Goal: Task Accomplishment & Management: Use online tool/utility

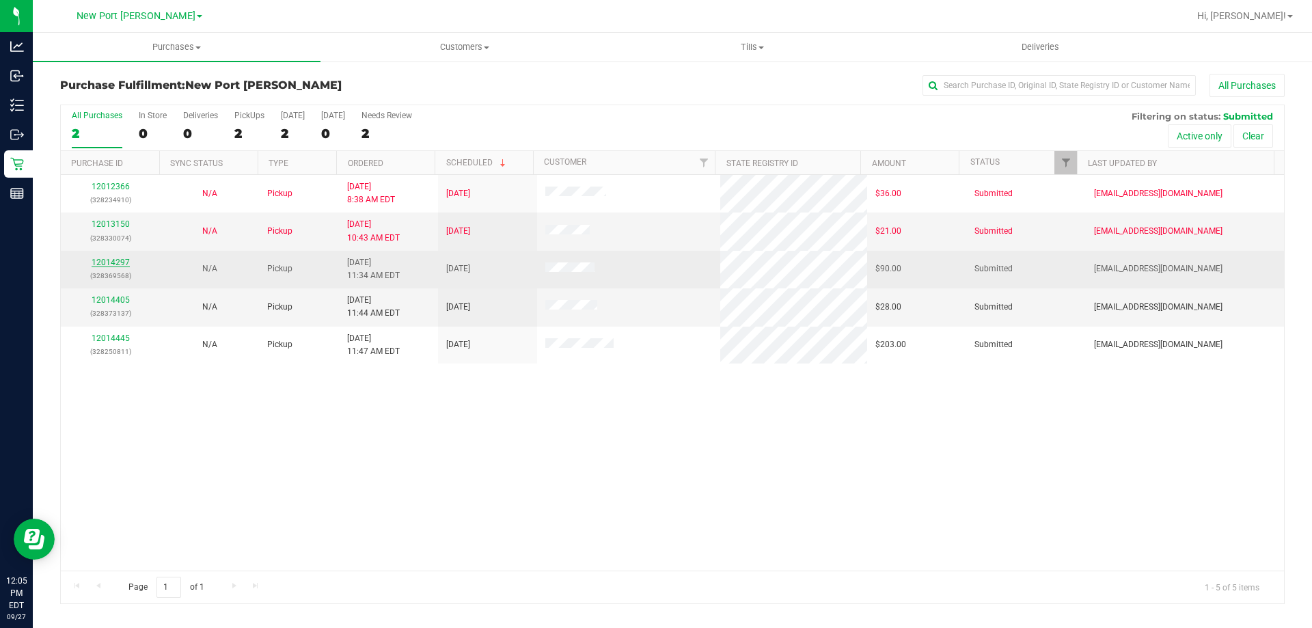
click at [98, 259] on link "12014297" at bounding box center [111, 263] width 38 height 10
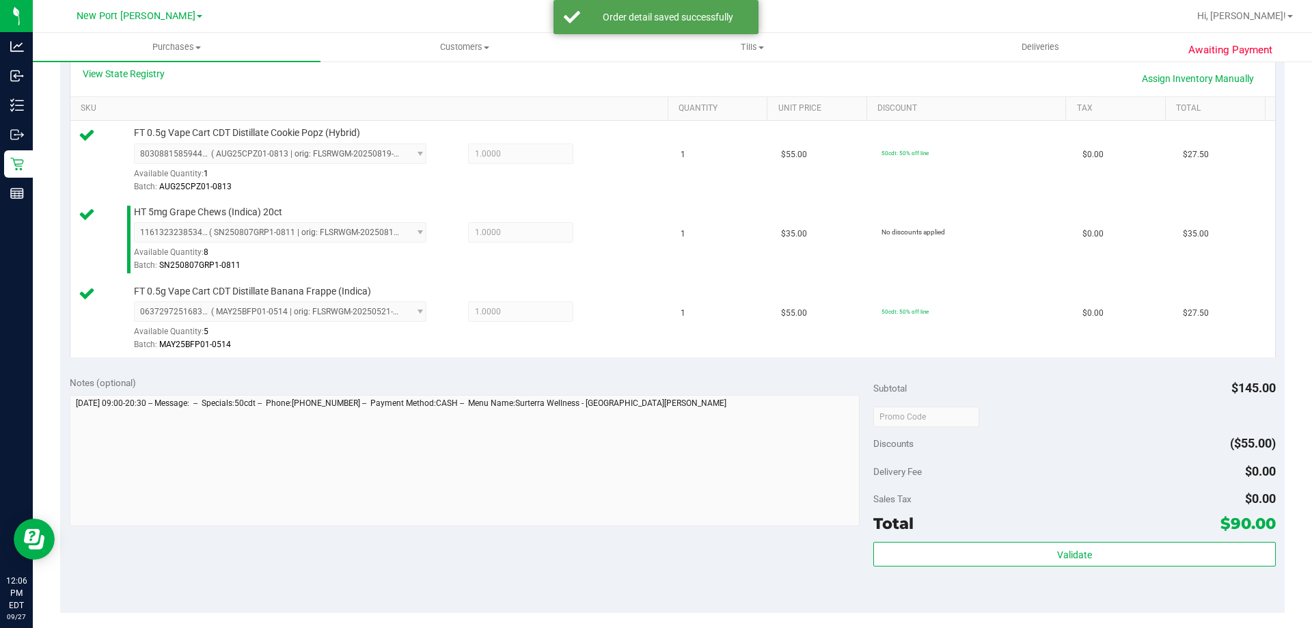
scroll to position [319, 0]
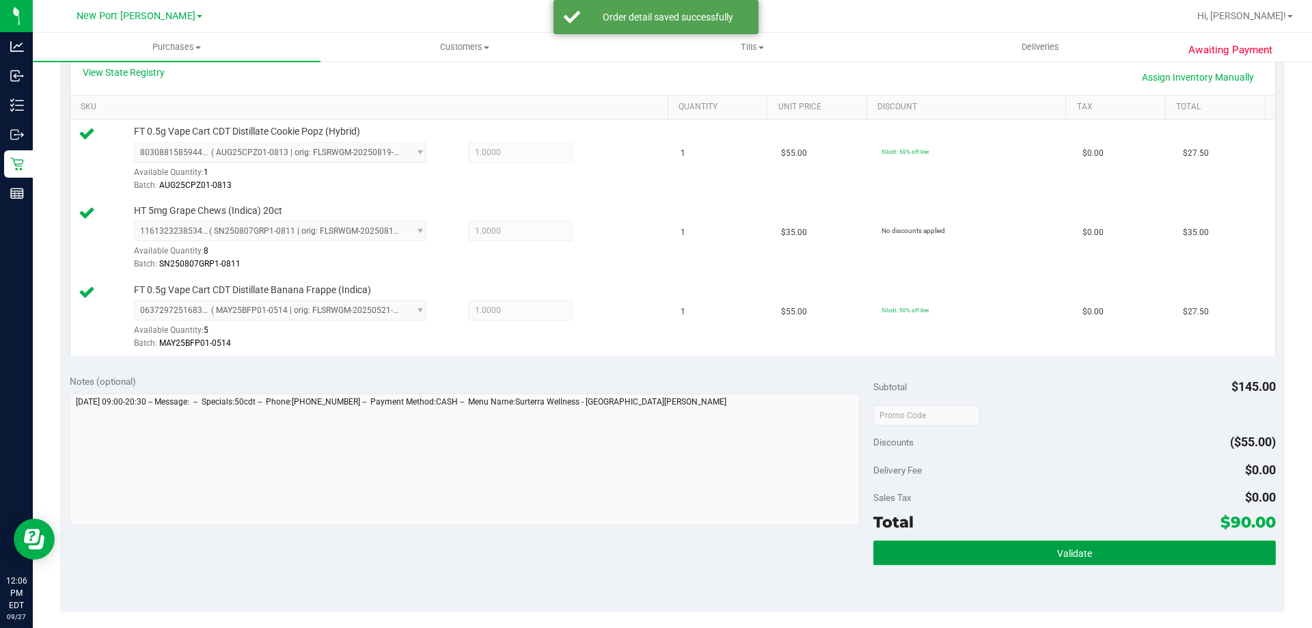
click at [971, 555] on button "Validate" at bounding box center [1075, 553] width 402 height 25
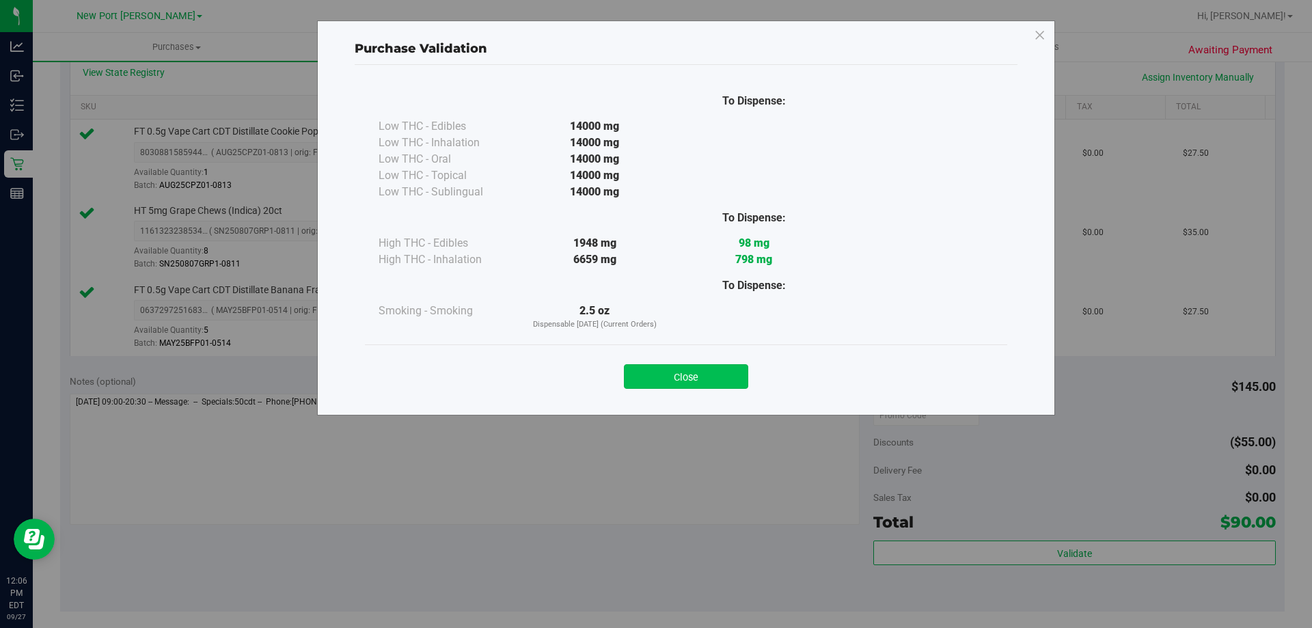
click at [698, 379] on button "Close" at bounding box center [686, 376] width 124 height 25
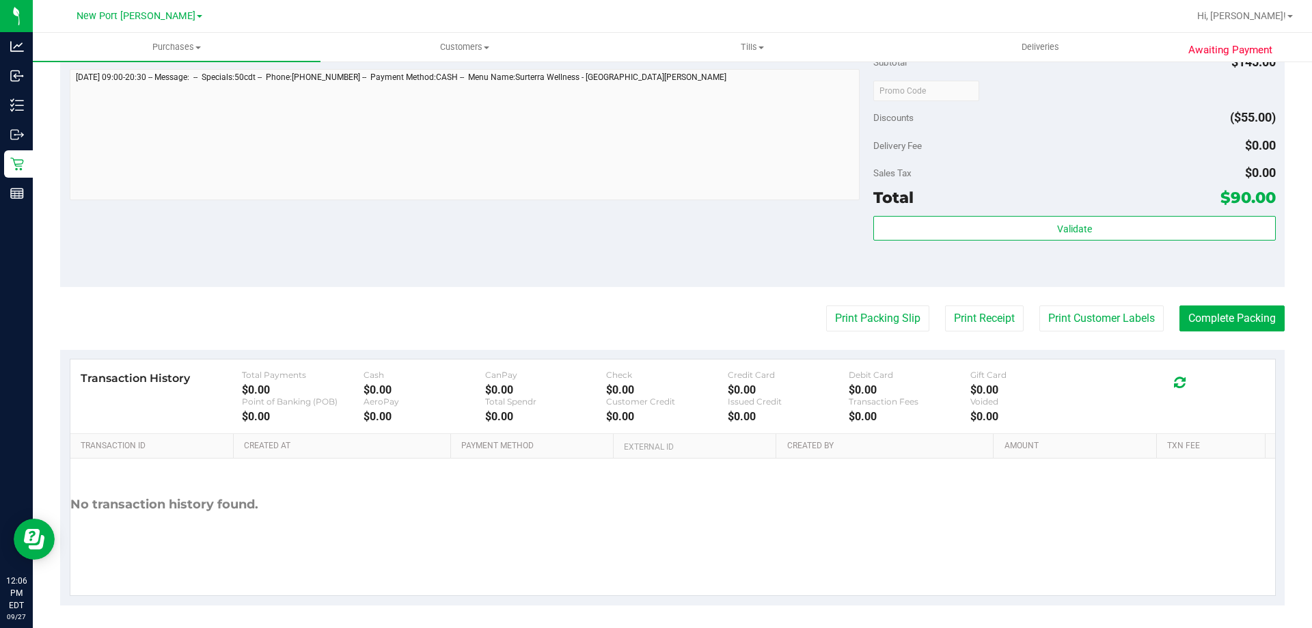
scroll to position [648, 0]
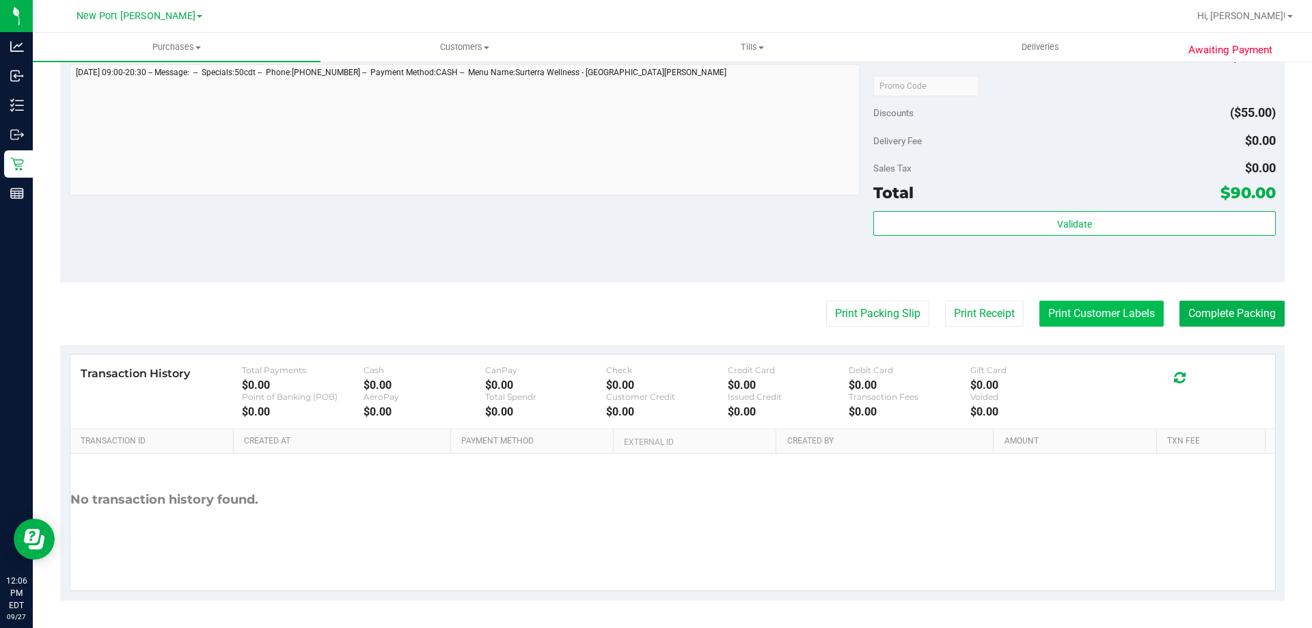
click at [1070, 317] on button "Print Customer Labels" at bounding box center [1102, 314] width 124 height 26
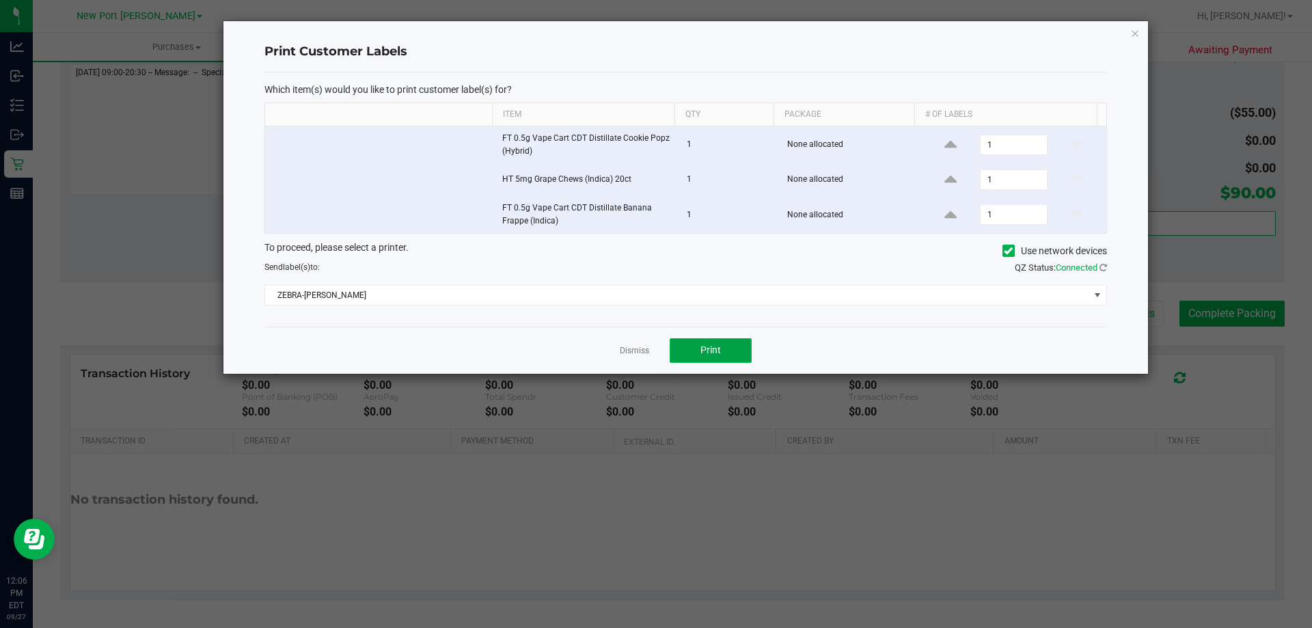
click at [729, 355] on button "Print" at bounding box center [711, 350] width 82 height 25
click at [1135, 37] on icon "button" at bounding box center [1136, 33] width 10 height 16
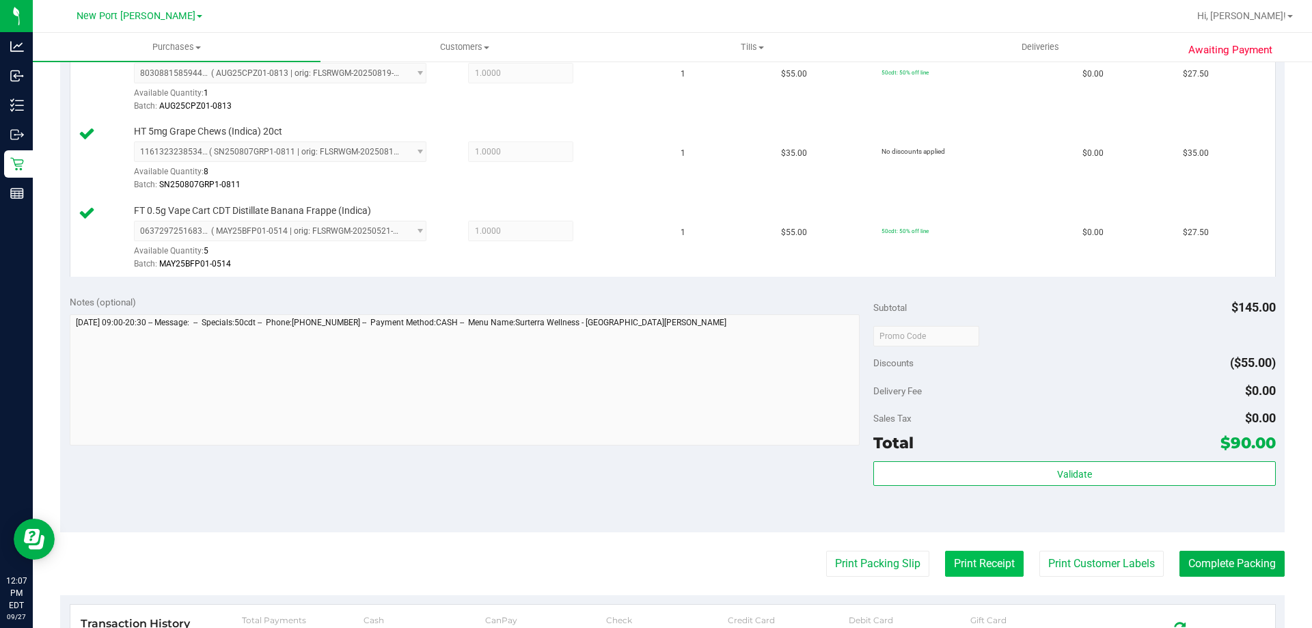
scroll to position [410, 0]
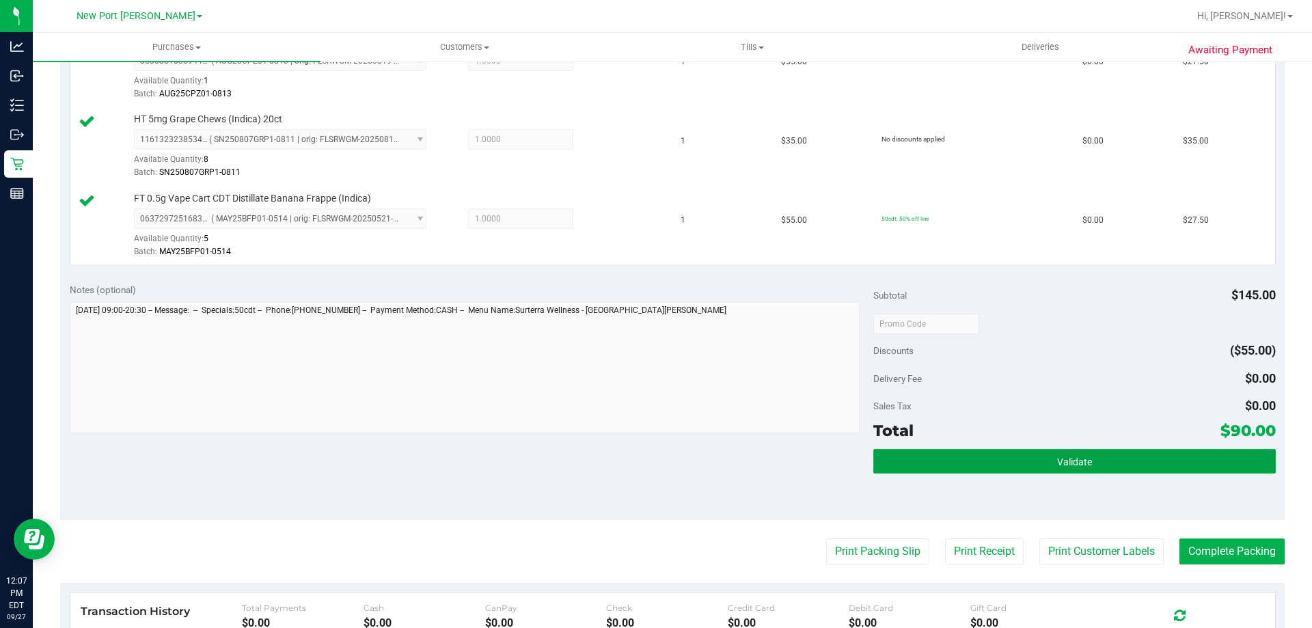
click at [990, 466] on button "Validate" at bounding box center [1075, 461] width 402 height 25
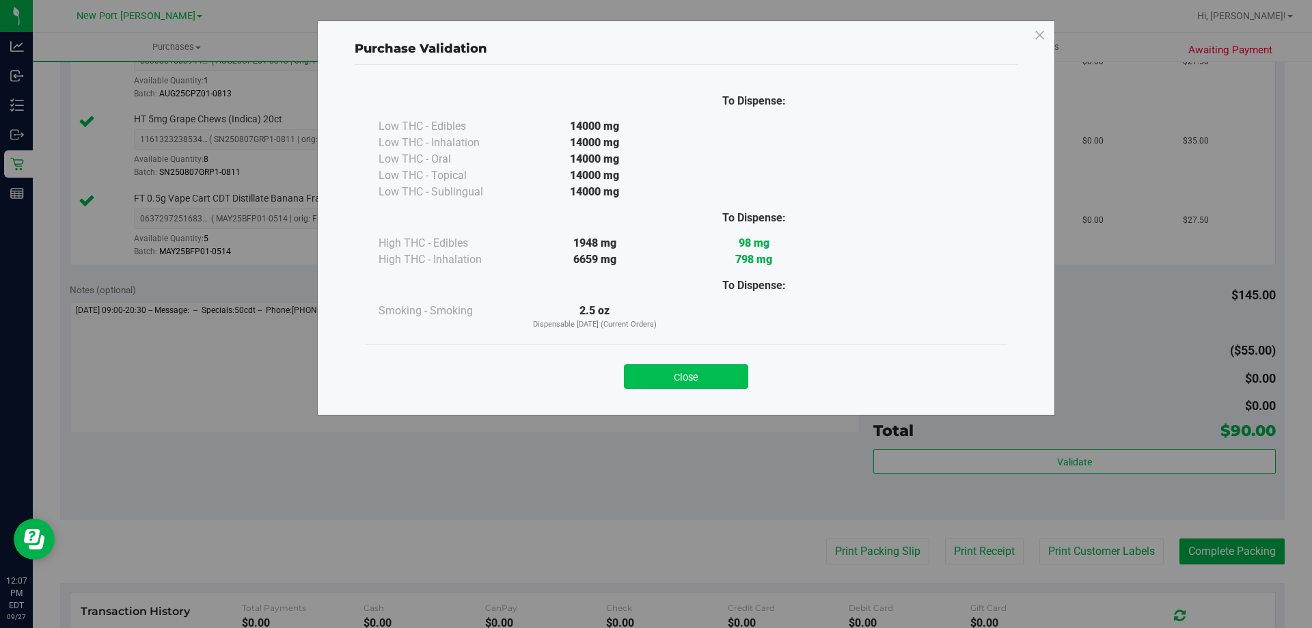
click at [728, 379] on button "Close" at bounding box center [686, 376] width 124 height 25
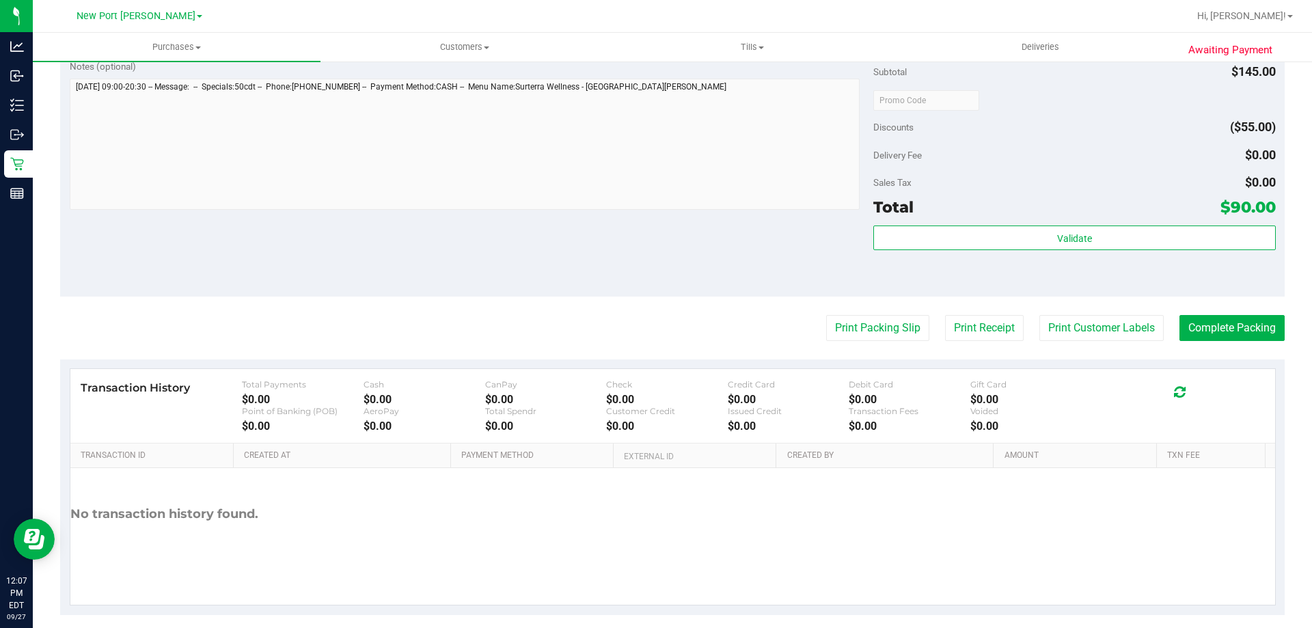
scroll to position [648, 0]
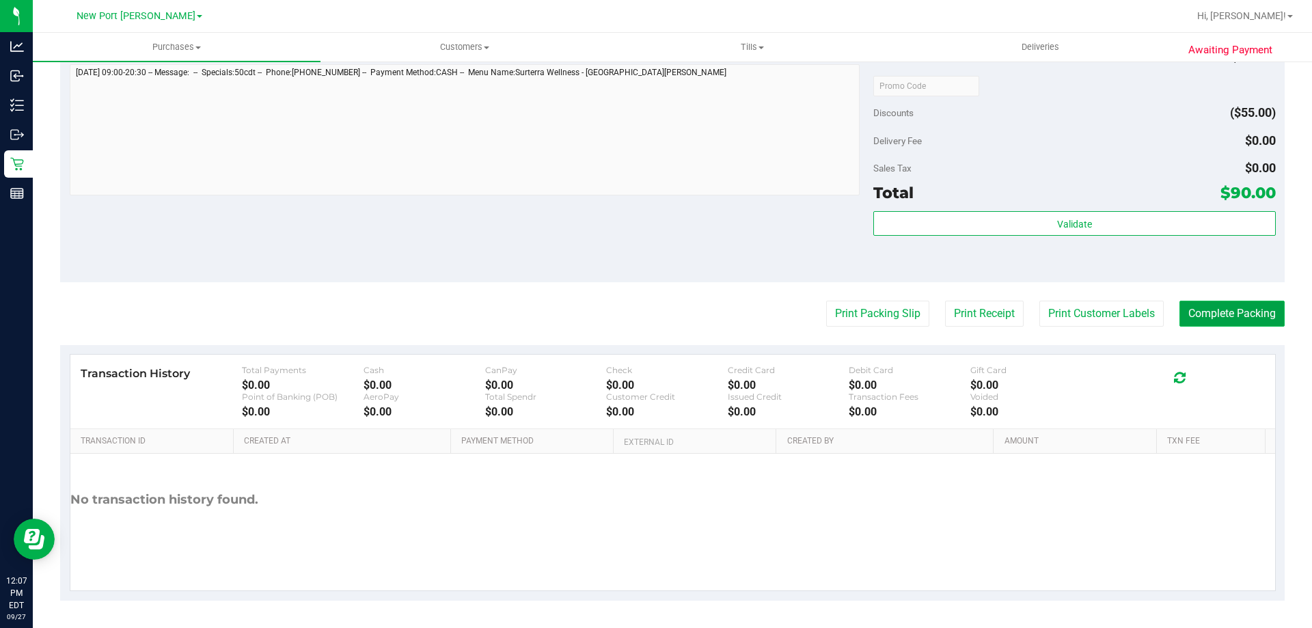
click at [1199, 321] on button "Complete Packing" at bounding box center [1232, 314] width 105 height 26
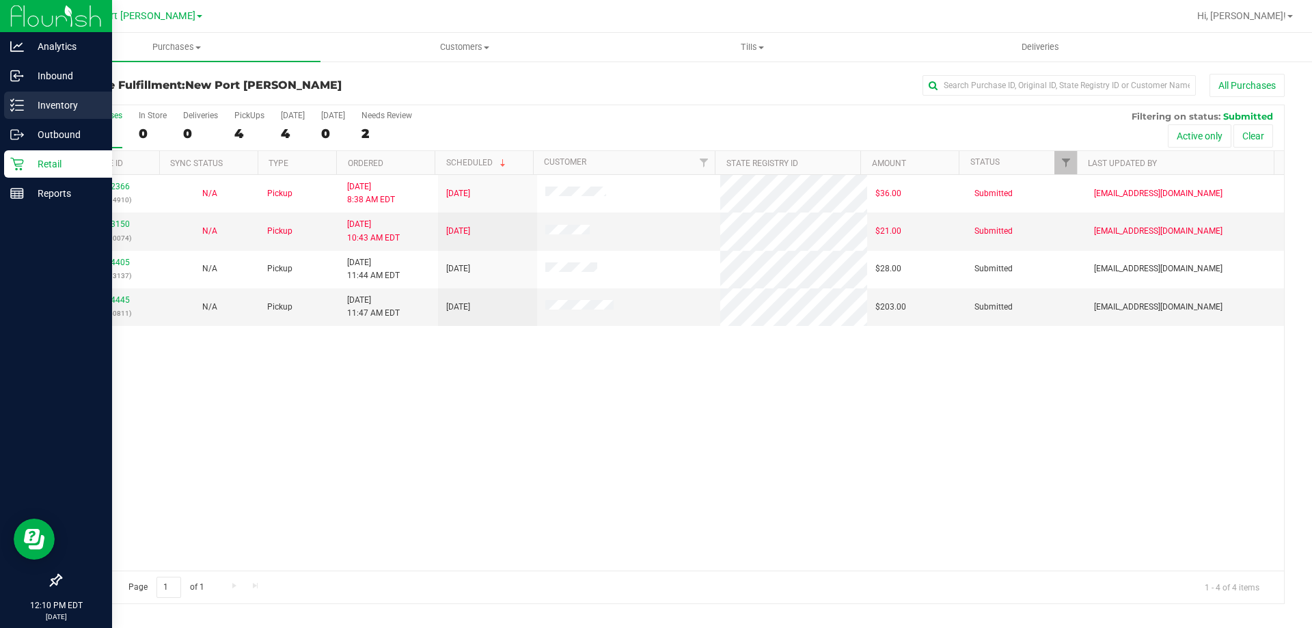
click at [26, 104] on p "Inventory" at bounding box center [65, 105] width 82 height 16
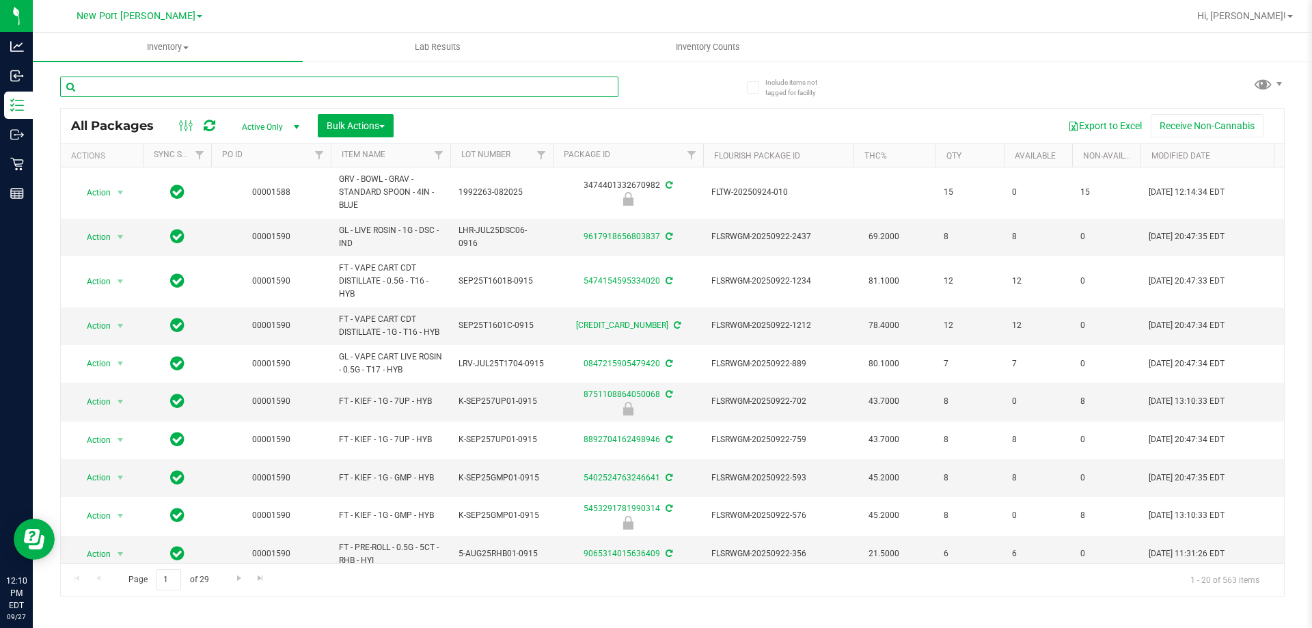
click at [102, 88] on input "text" at bounding box center [339, 87] width 558 height 21
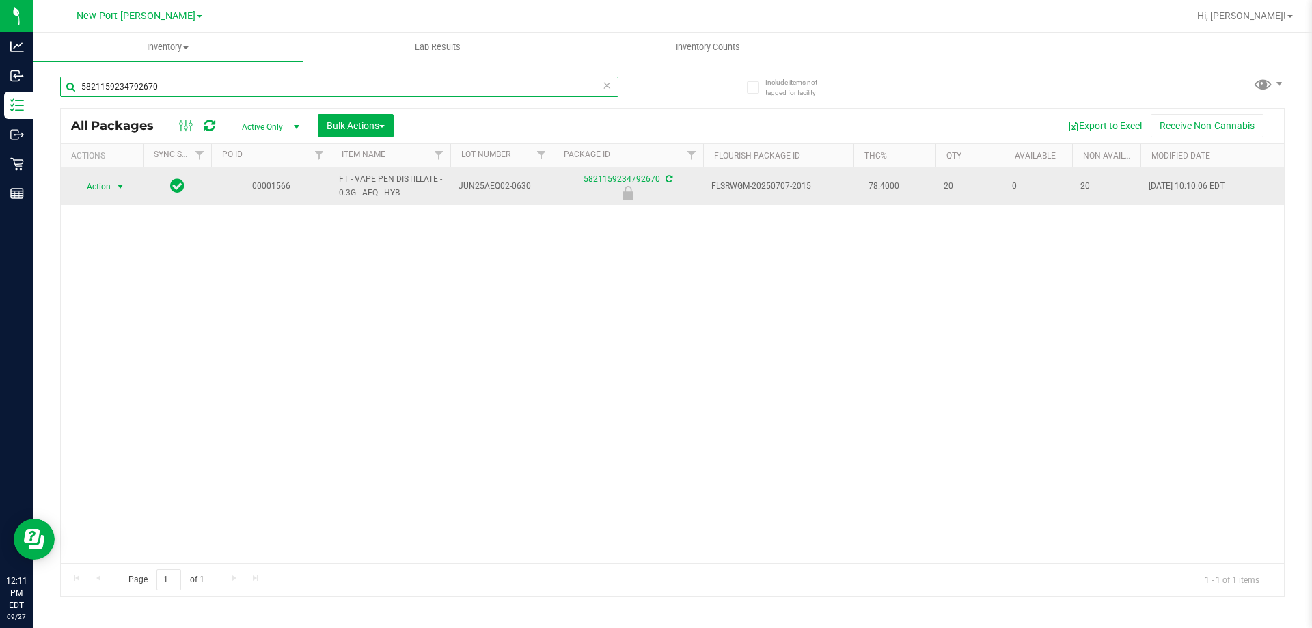
type input "5821159234792670"
click at [119, 180] on span "select" at bounding box center [120, 186] width 17 height 19
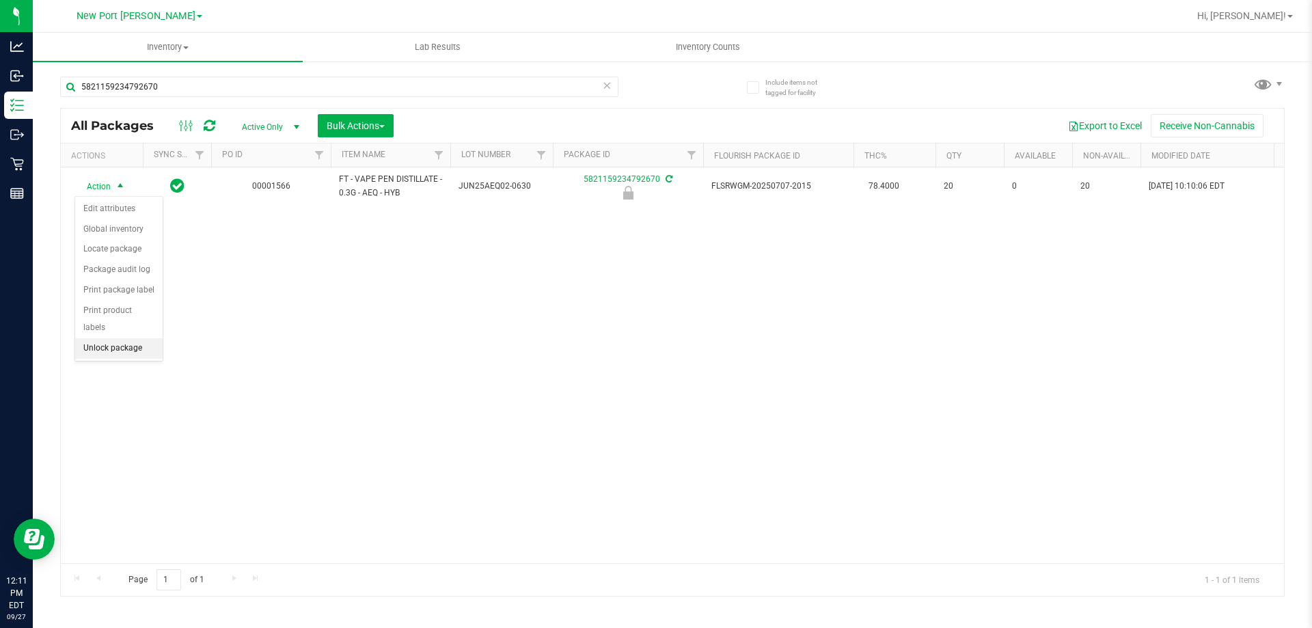
click at [140, 338] on li "Unlock package" at bounding box center [118, 348] width 87 height 21
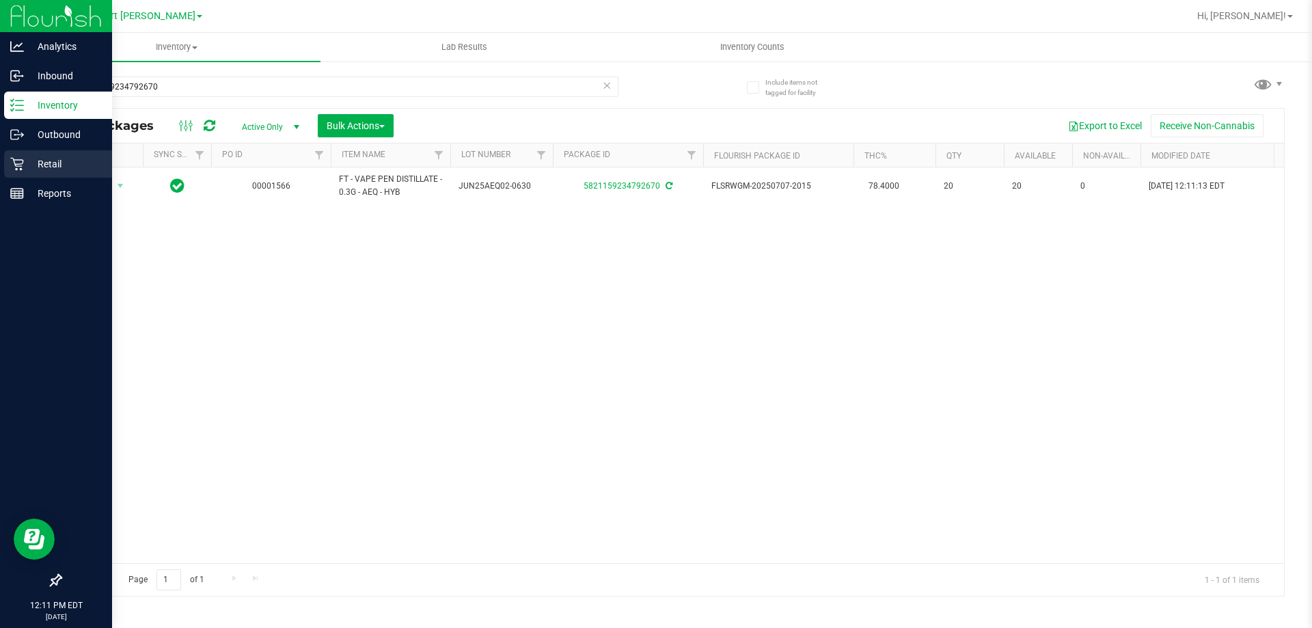
click at [18, 163] on icon at bounding box center [17, 164] width 14 height 14
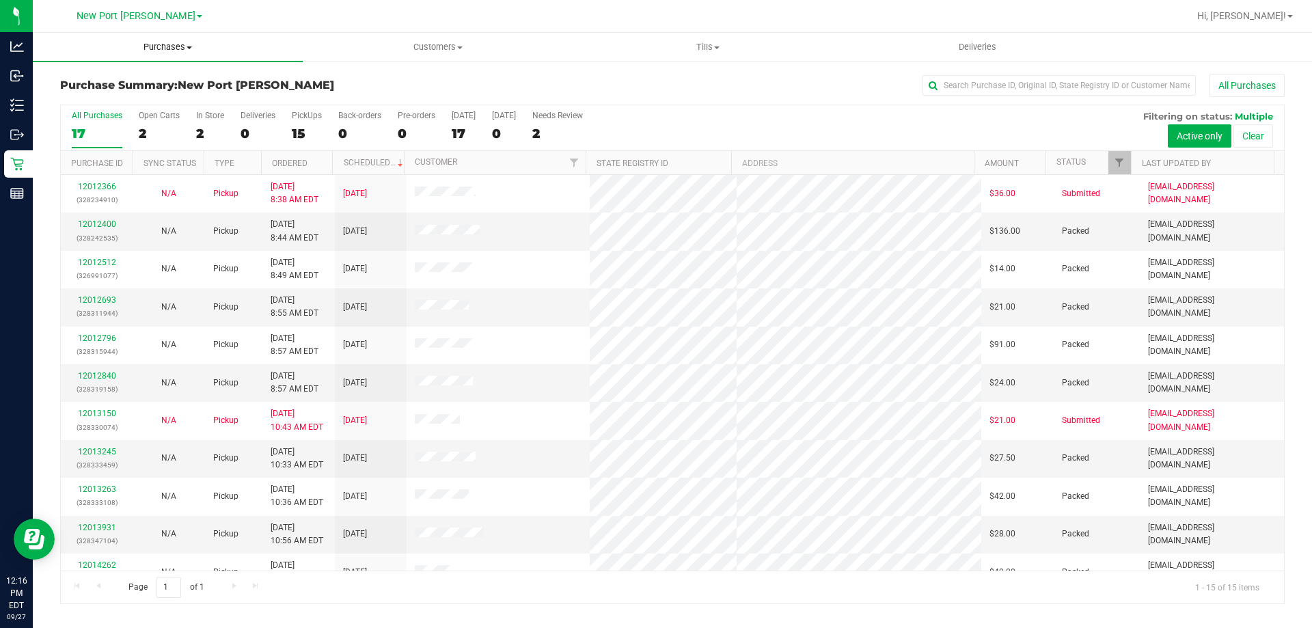
click at [166, 45] on span "Purchases" at bounding box center [168, 47] width 270 height 12
click at [159, 98] on li "Fulfillment" at bounding box center [168, 99] width 270 height 16
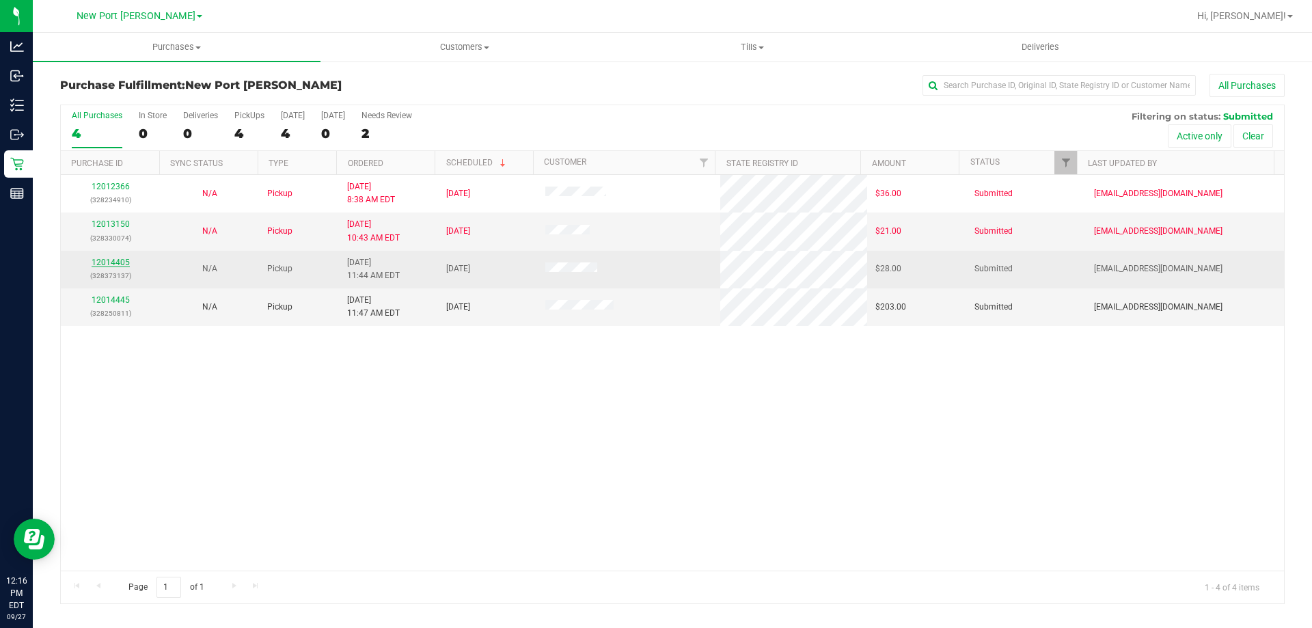
click at [110, 260] on link "12014405" at bounding box center [111, 263] width 38 height 10
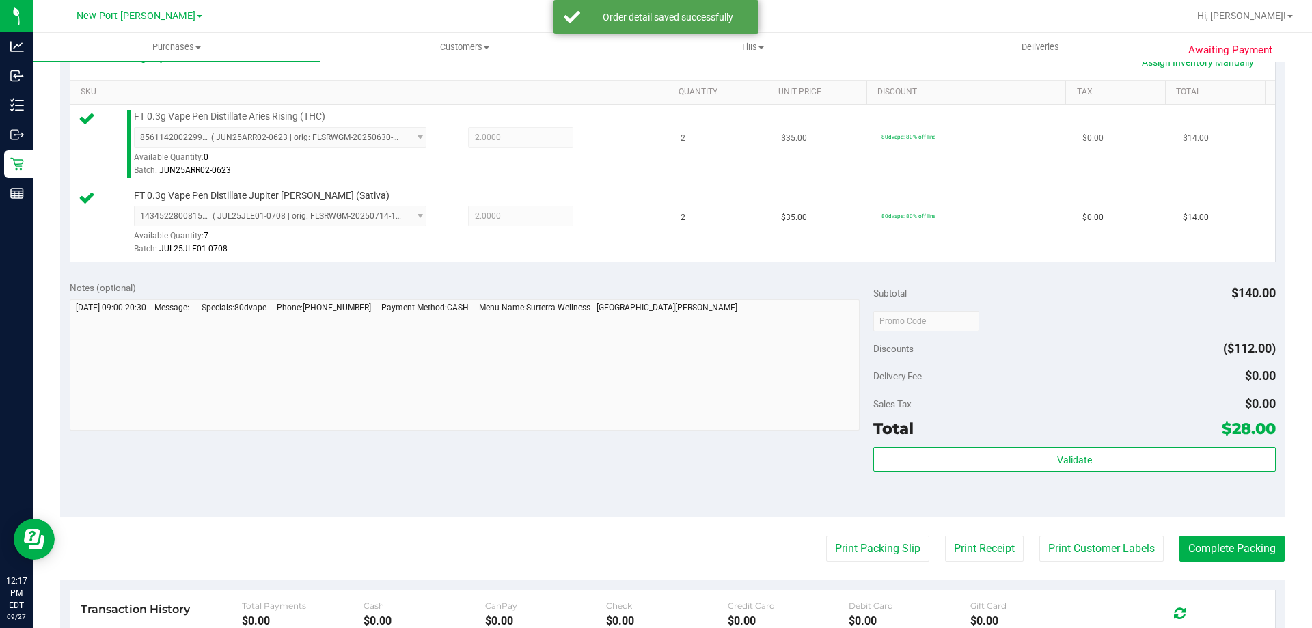
scroll to position [342, 0]
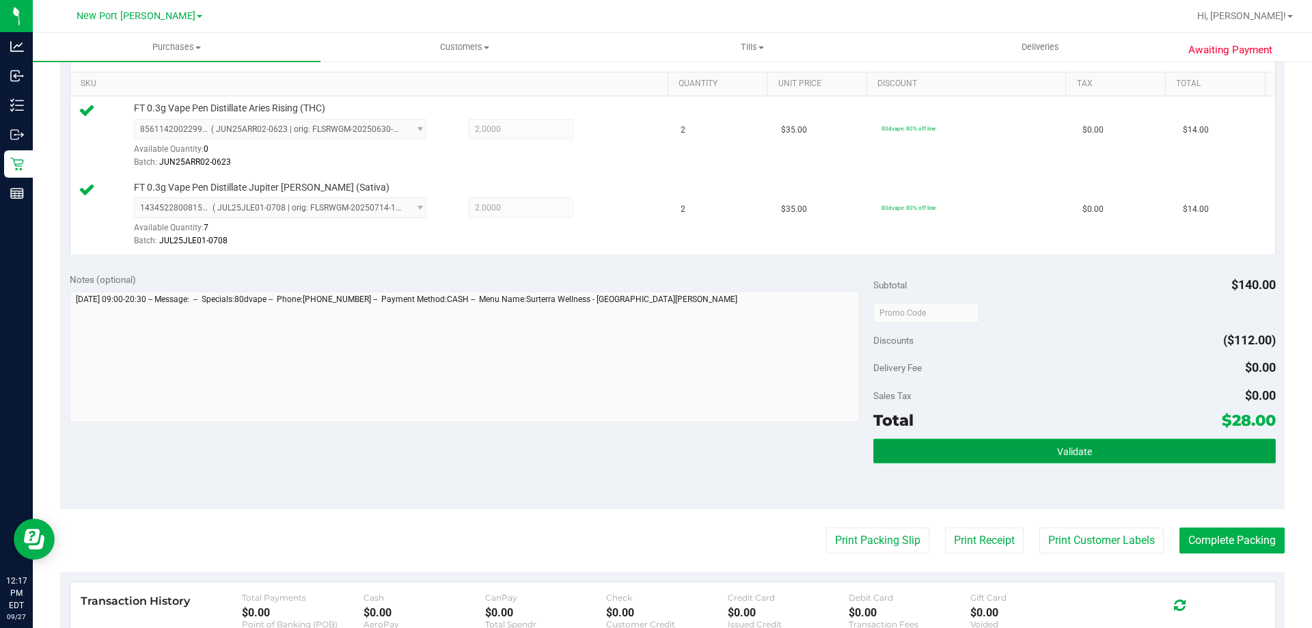
click at [988, 452] on button "Validate" at bounding box center [1075, 451] width 402 height 25
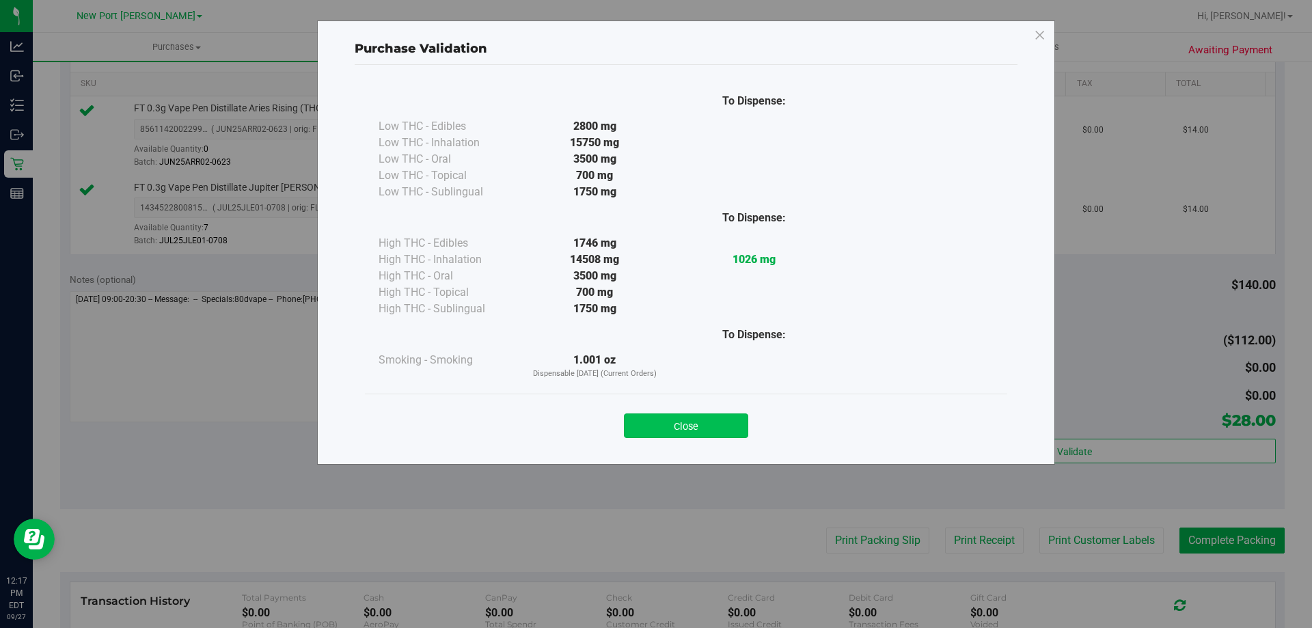
click at [675, 429] on button "Close" at bounding box center [686, 426] width 124 height 25
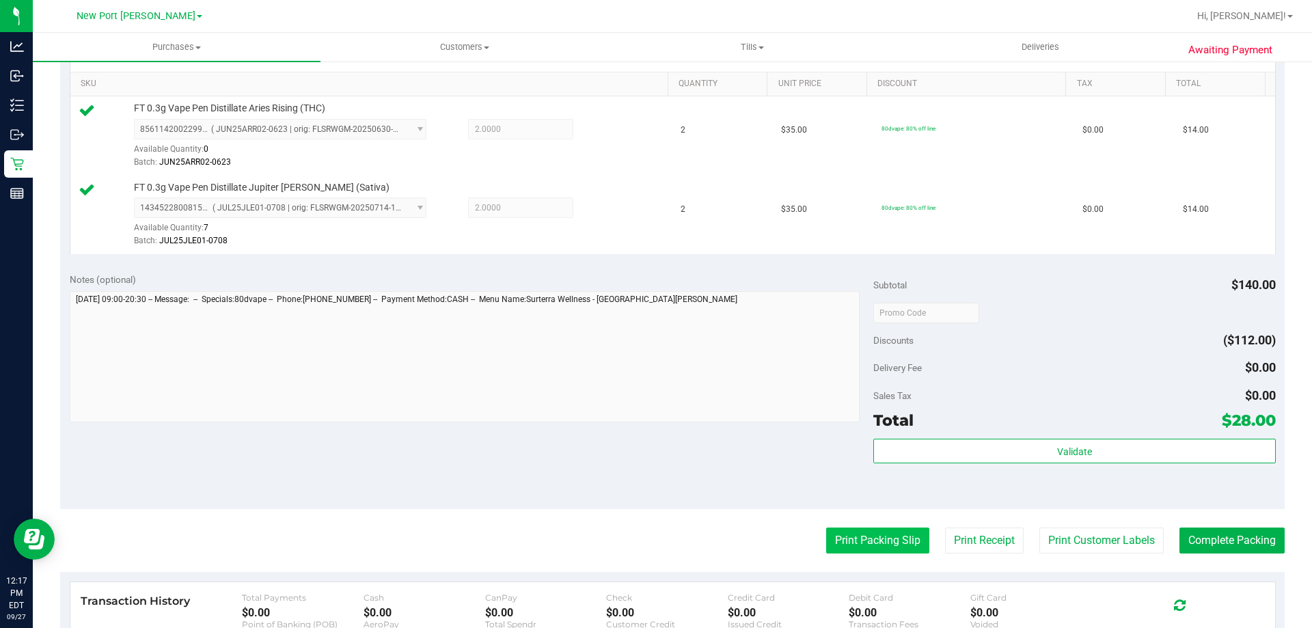
click at [839, 534] on button "Print Packing Slip" at bounding box center [877, 541] width 103 height 26
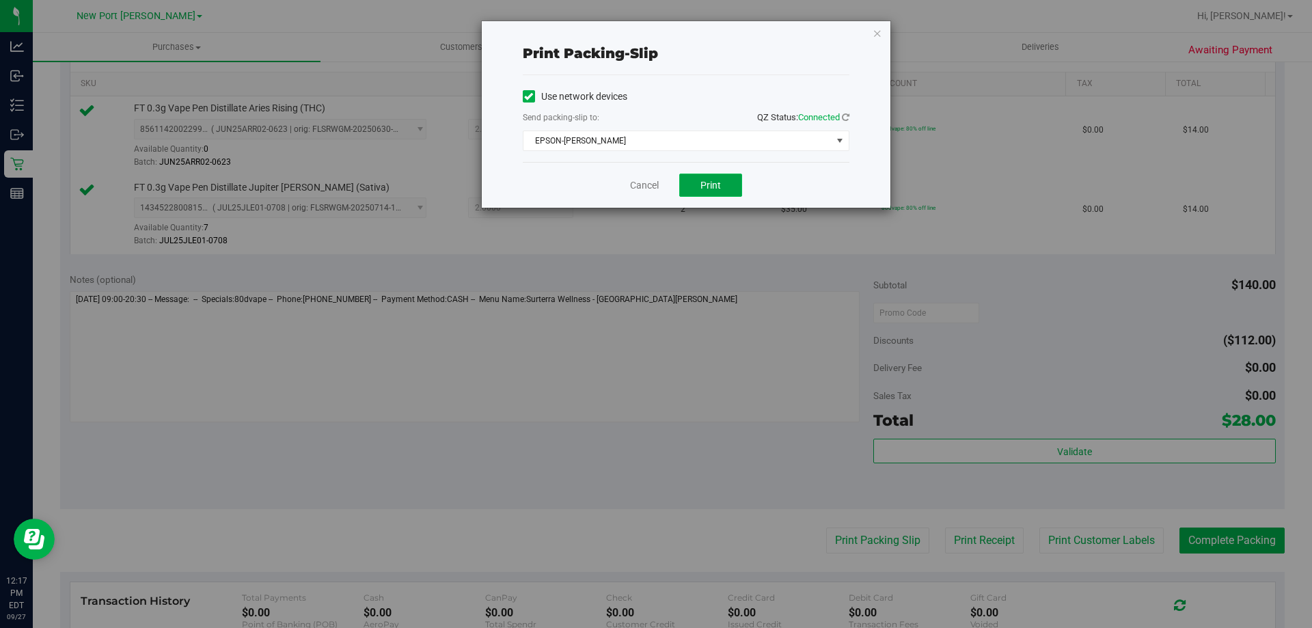
click at [712, 189] on span "Print" at bounding box center [711, 185] width 21 height 11
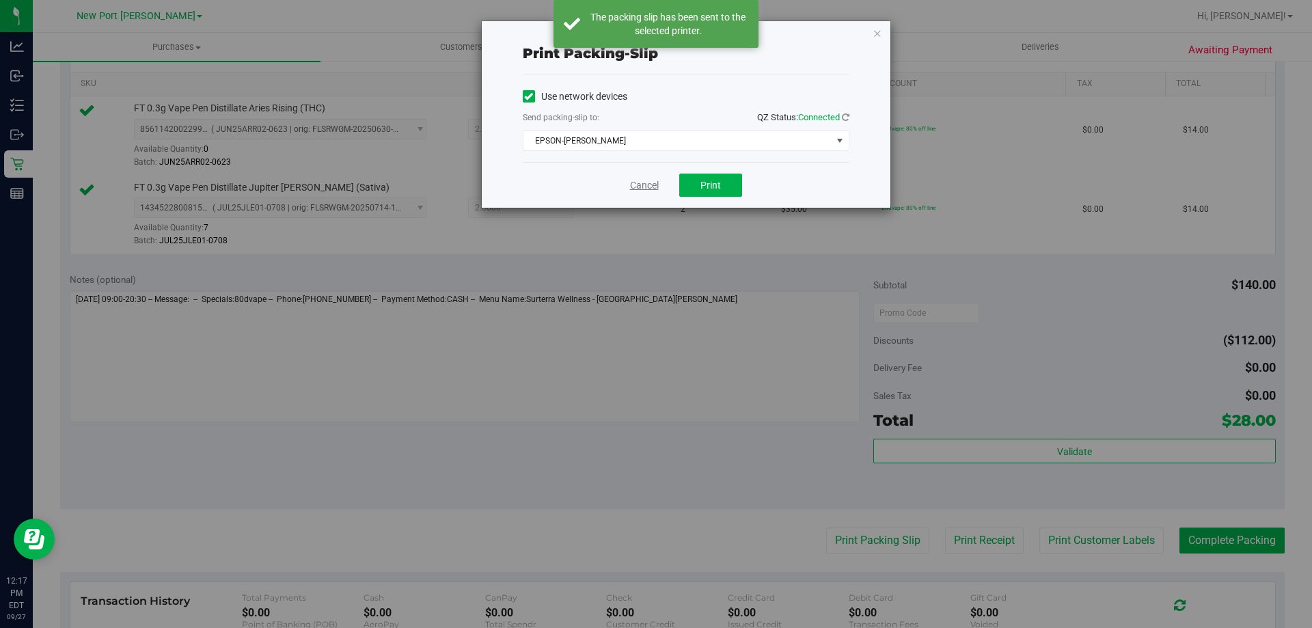
click at [643, 188] on link "Cancel" at bounding box center [644, 185] width 29 height 14
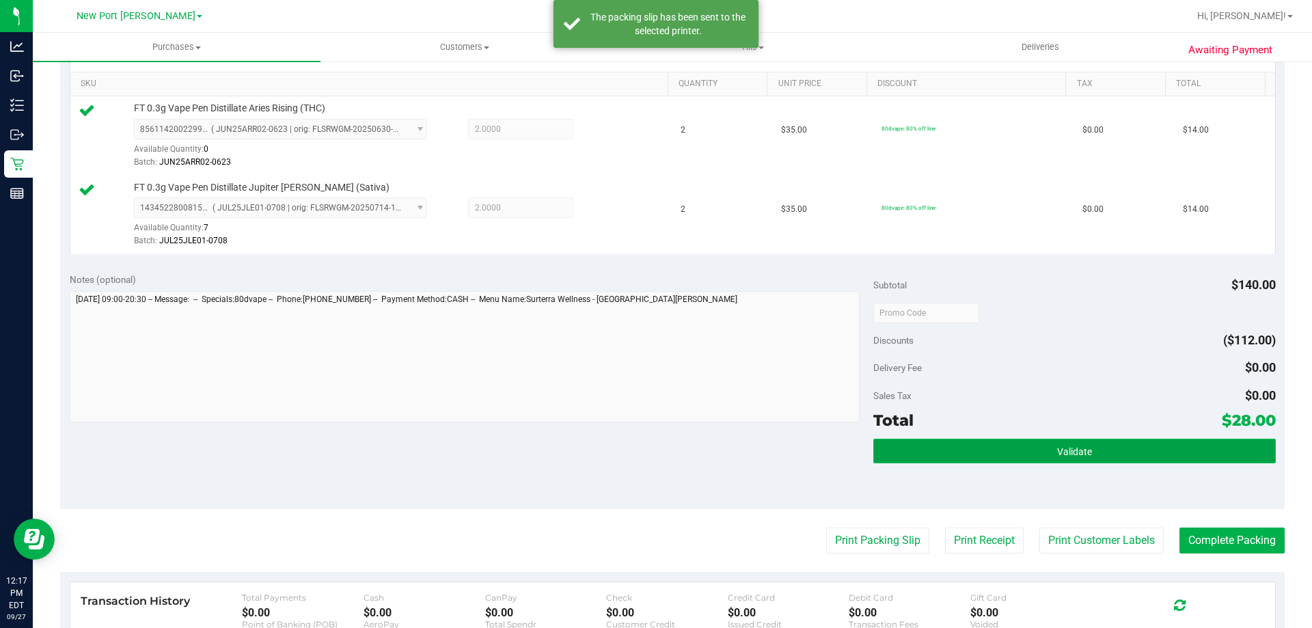
click at [986, 455] on button "Validate" at bounding box center [1075, 451] width 402 height 25
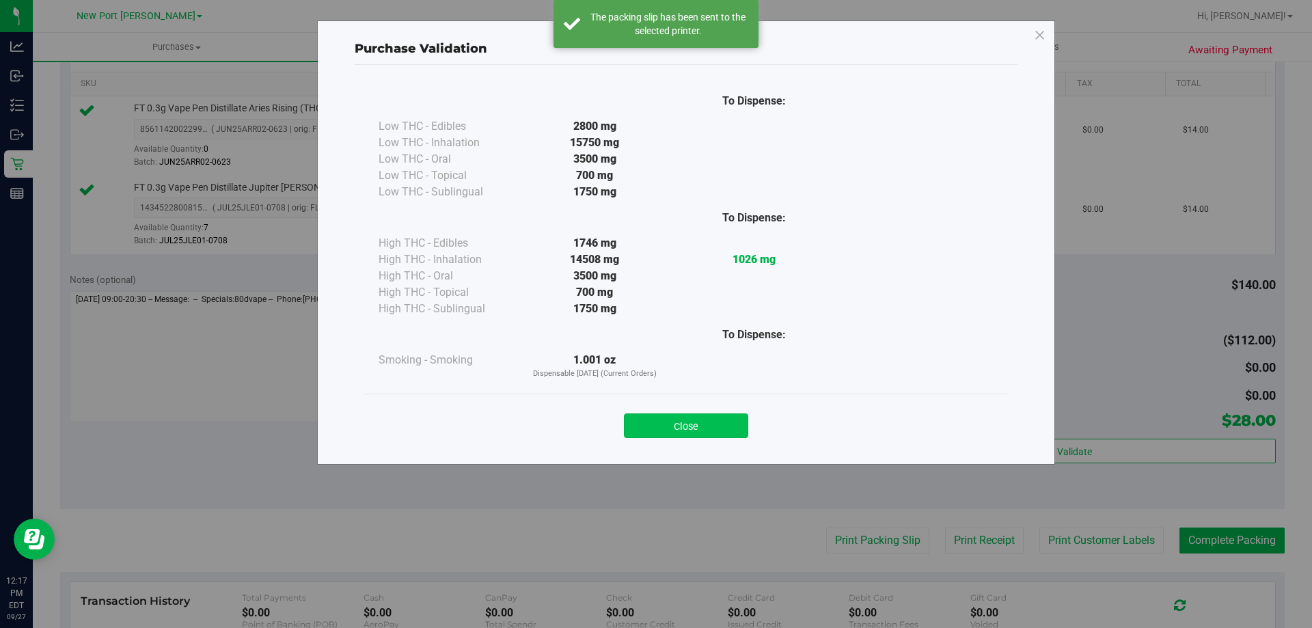
click at [714, 432] on button "Close" at bounding box center [686, 426] width 124 height 25
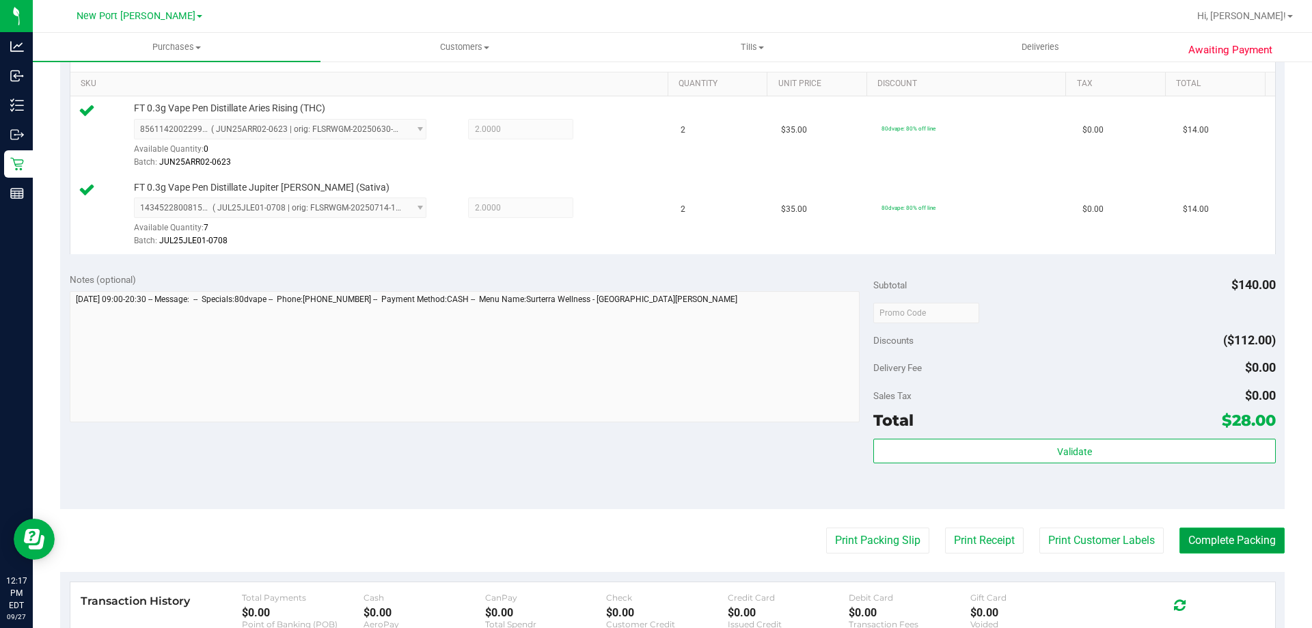
click at [1205, 548] on button "Complete Packing" at bounding box center [1232, 541] width 105 height 26
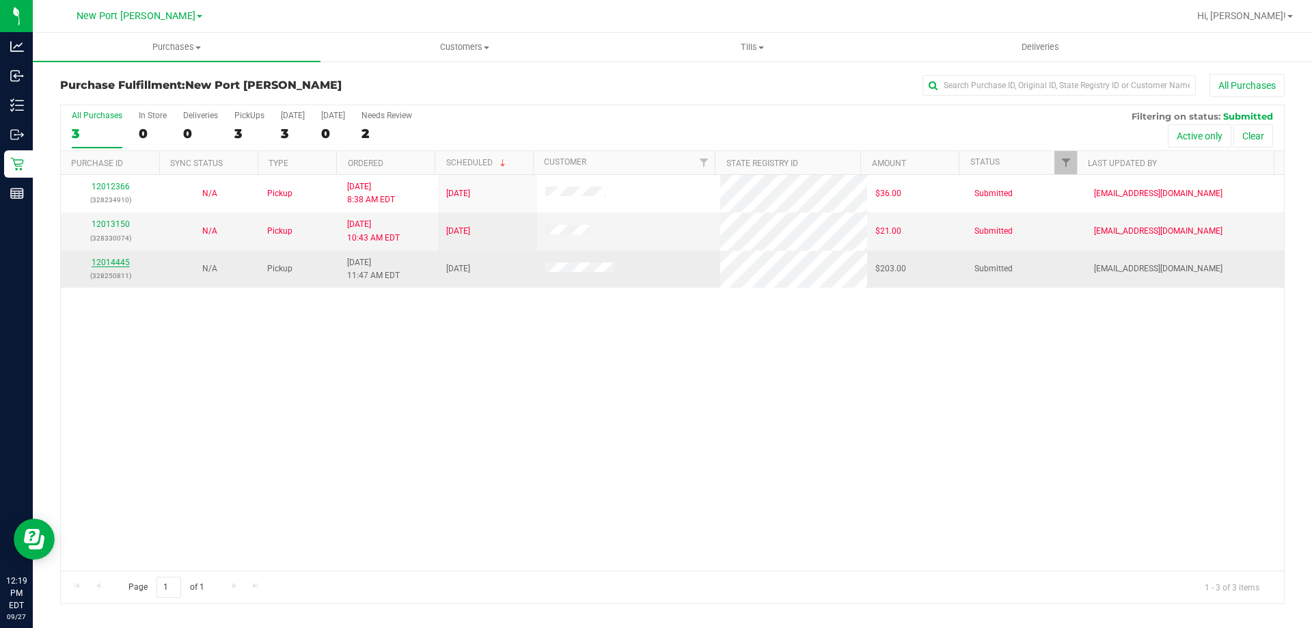
click at [121, 264] on link "12014445" at bounding box center [111, 263] width 38 height 10
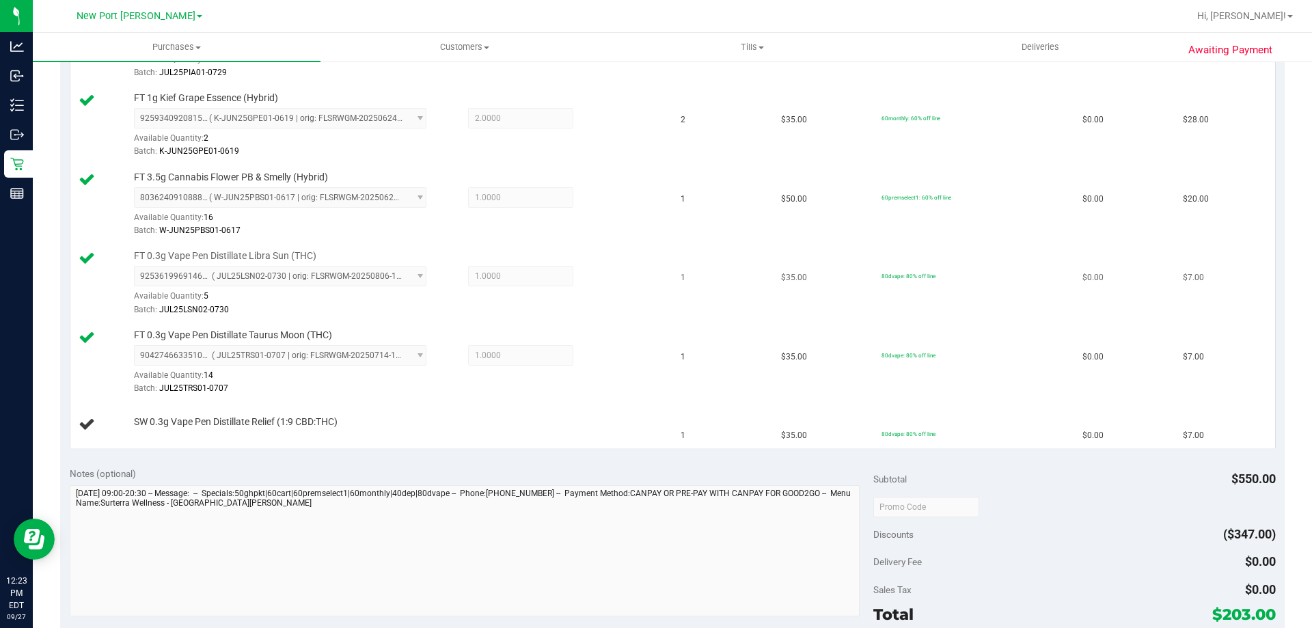
scroll to position [828, 0]
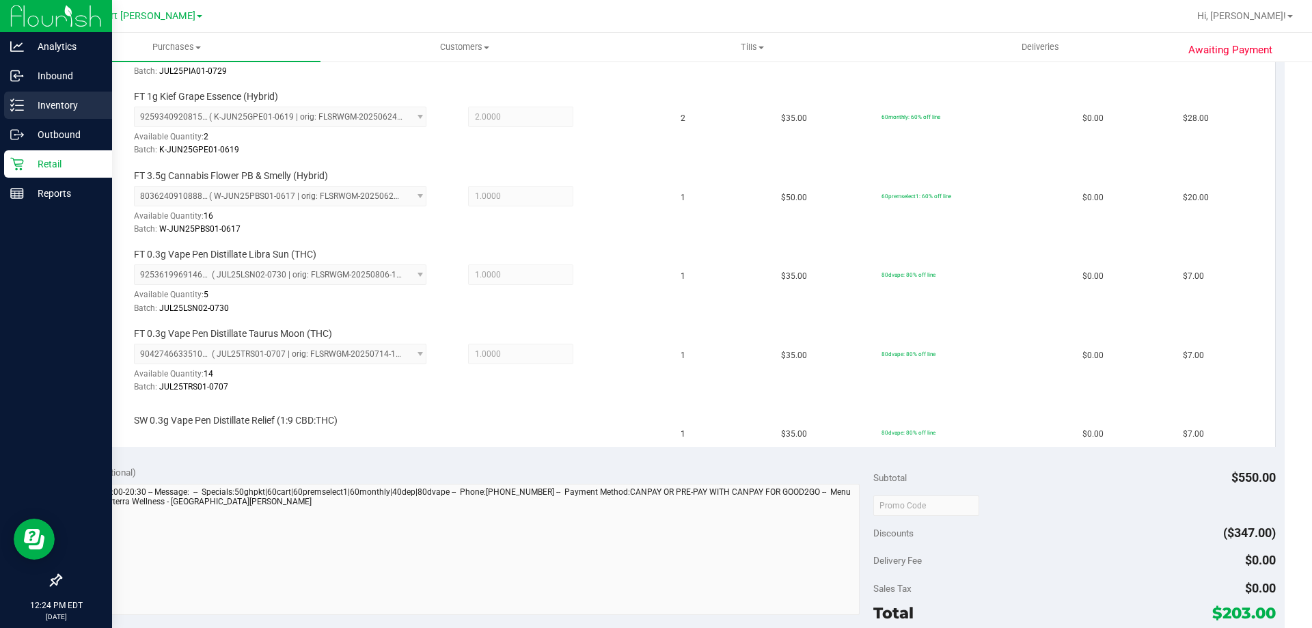
click at [31, 104] on p "Inventory" at bounding box center [65, 105] width 82 height 16
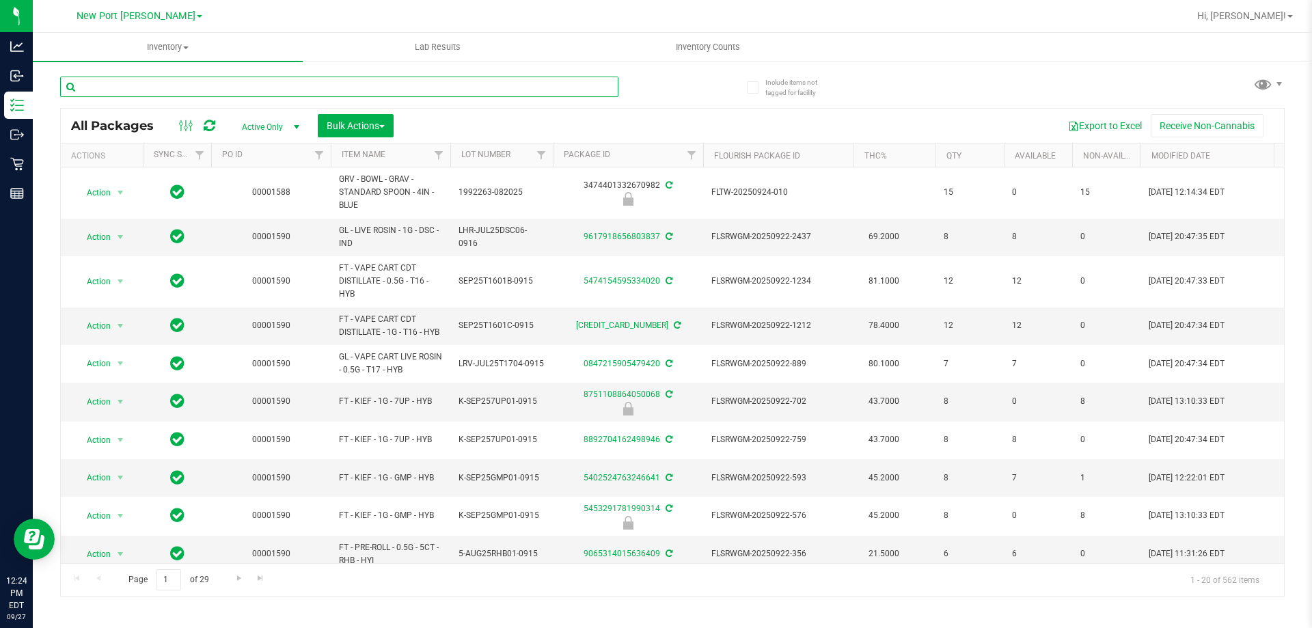
click at [144, 90] on input "text" at bounding box center [339, 87] width 558 height 21
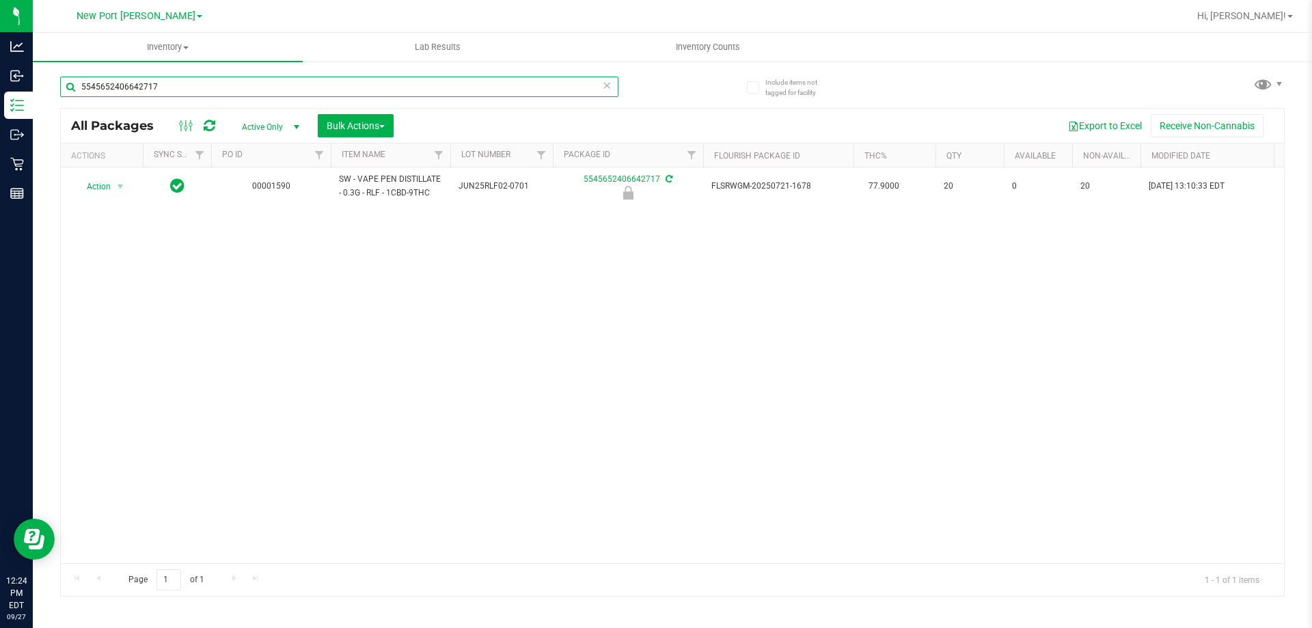
type input "5545652406642717"
click at [120, 188] on span "select" at bounding box center [120, 186] width 11 height 11
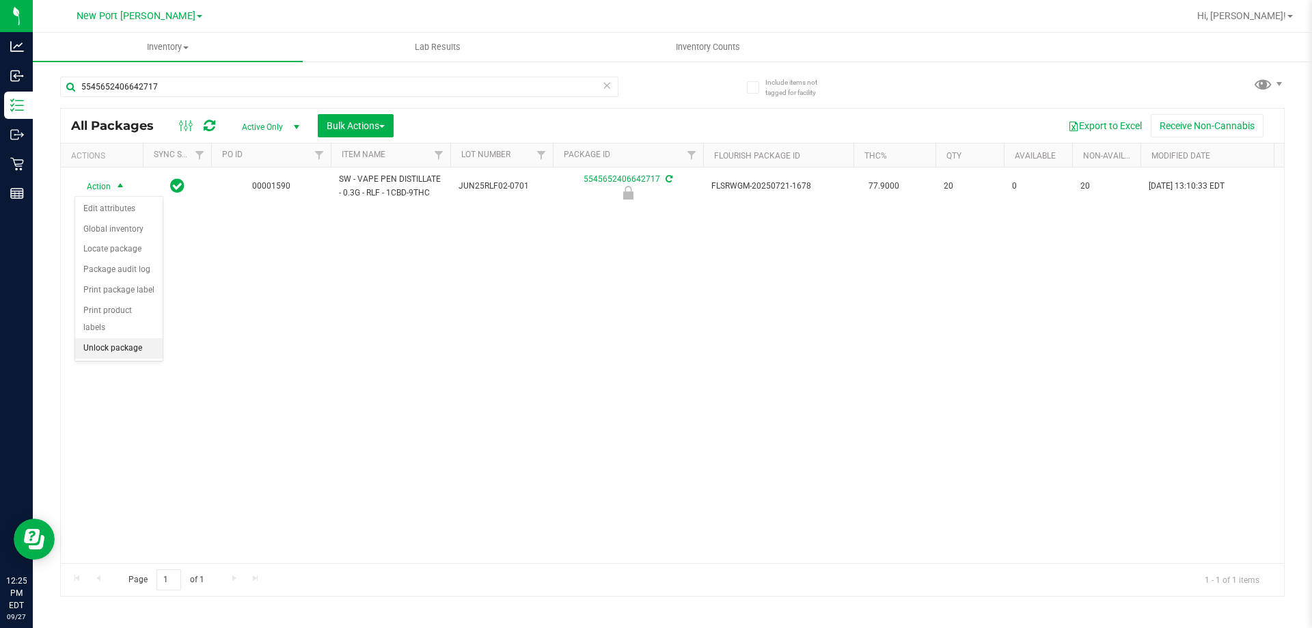
click at [144, 338] on li "Unlock package" at bounding box center [118, 348] width 87 height 21
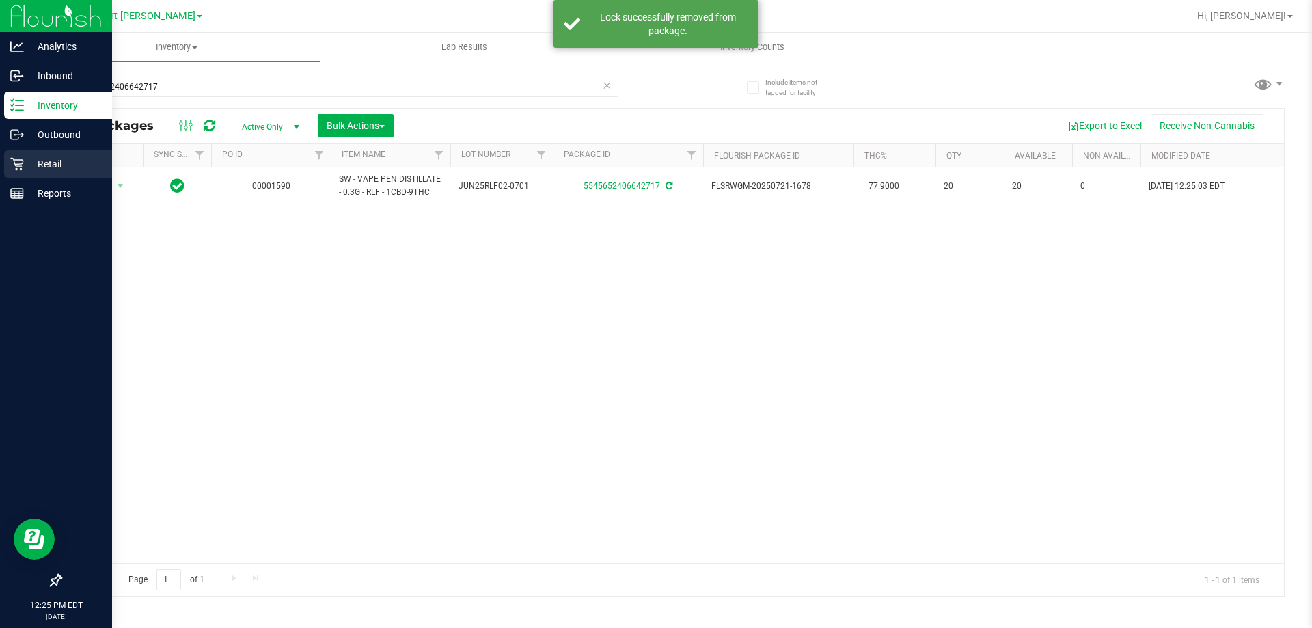
click at [26, 164] on p "Retail" at bounding box center [65, 164] width 82 height 16
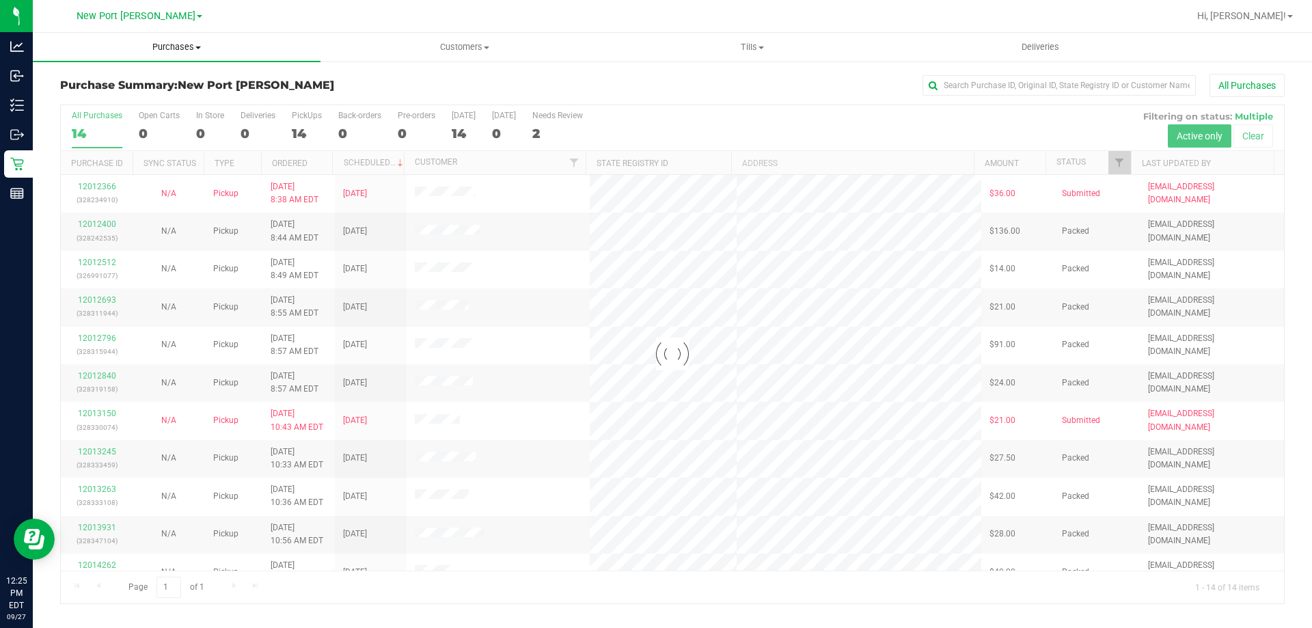
click at [190, 45] on span "Purchases" at bounding box center [177, 47] width 288 height 12
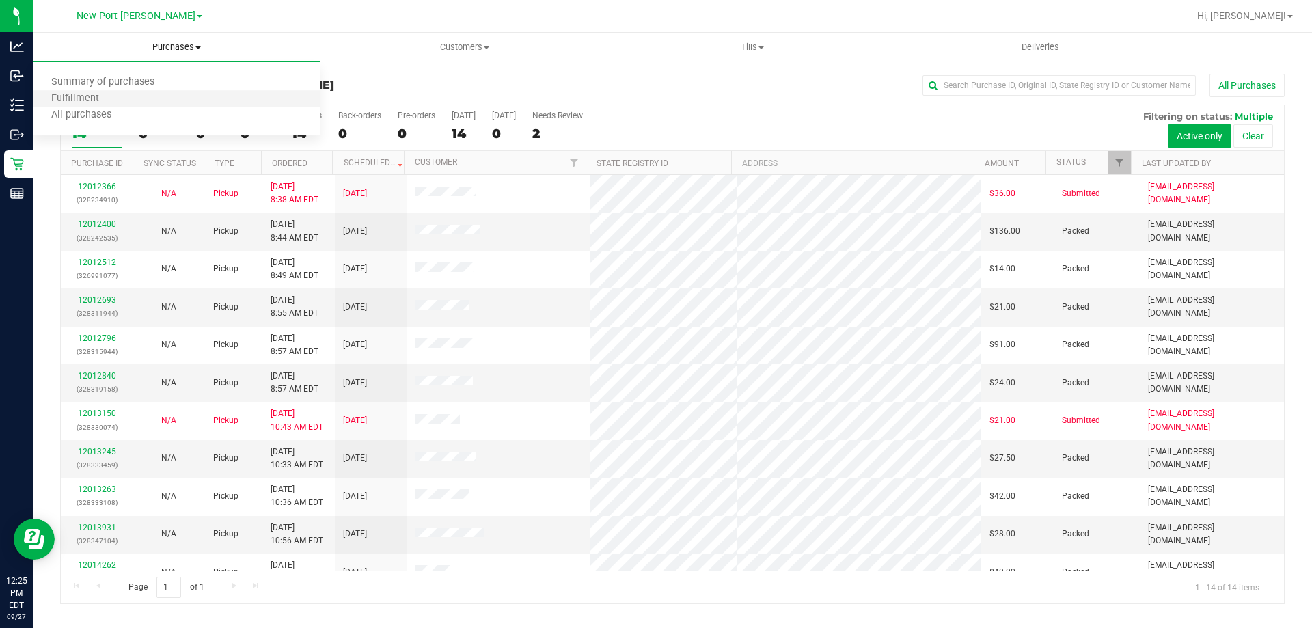
click at [146, 101] on li "Fulfillment" at bounding box center [177, 99] width 288 height 16
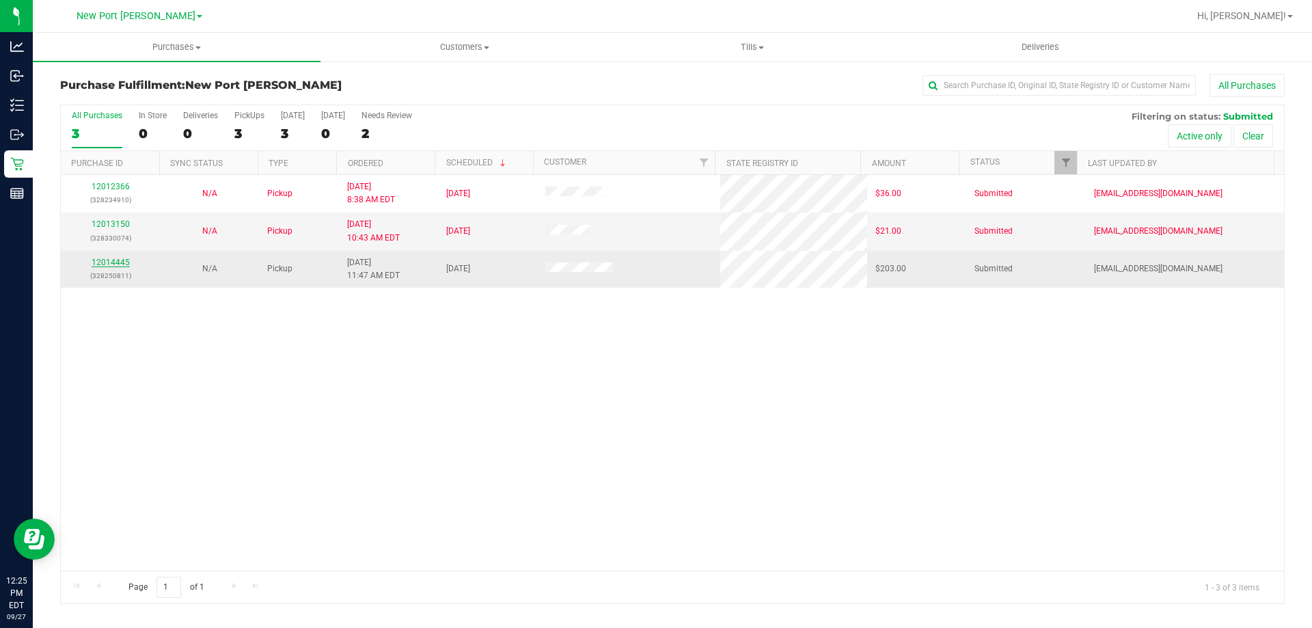
click at [118, 266] on link "12014445" at bounding box center [111, 263] width 38 height 10
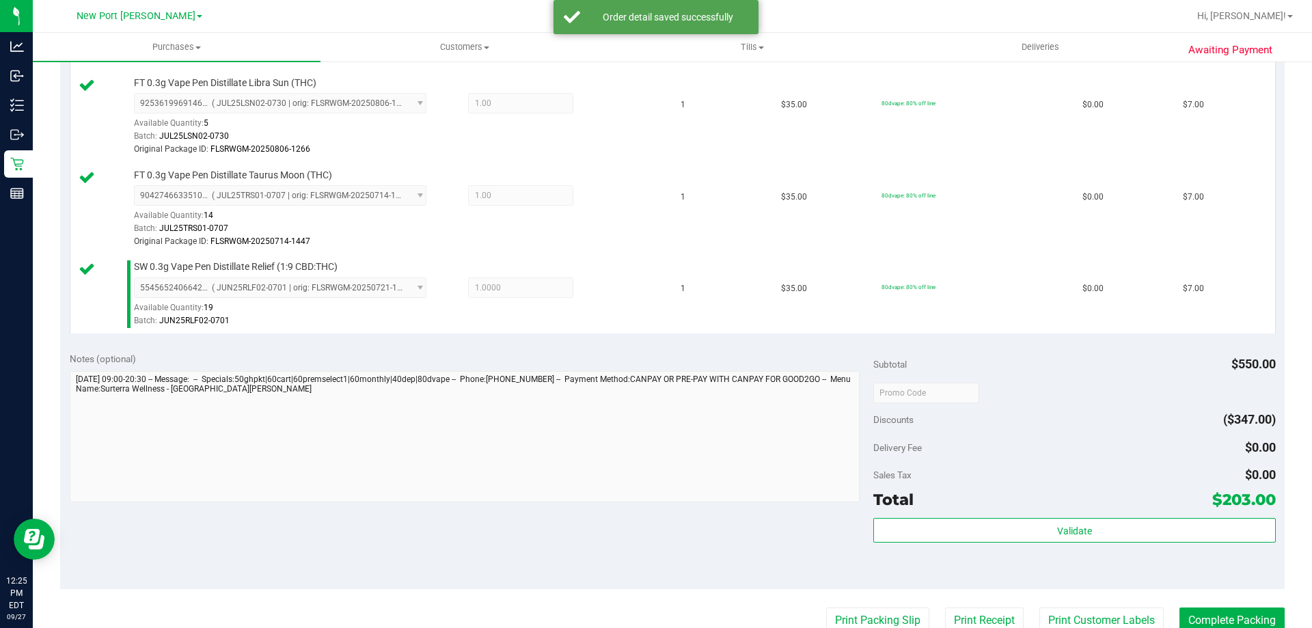
scroll to position [1299, 0]
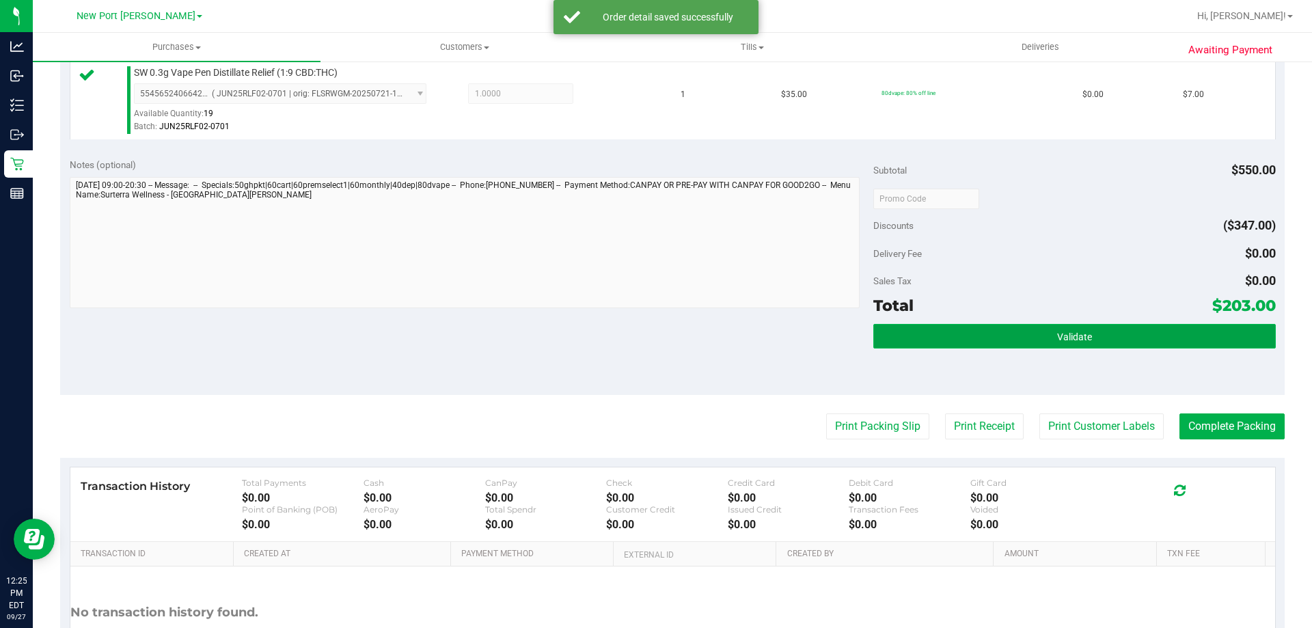
click at [959, 342] on button "Validate" at bounding box center [1075, 336] width 402 height 25
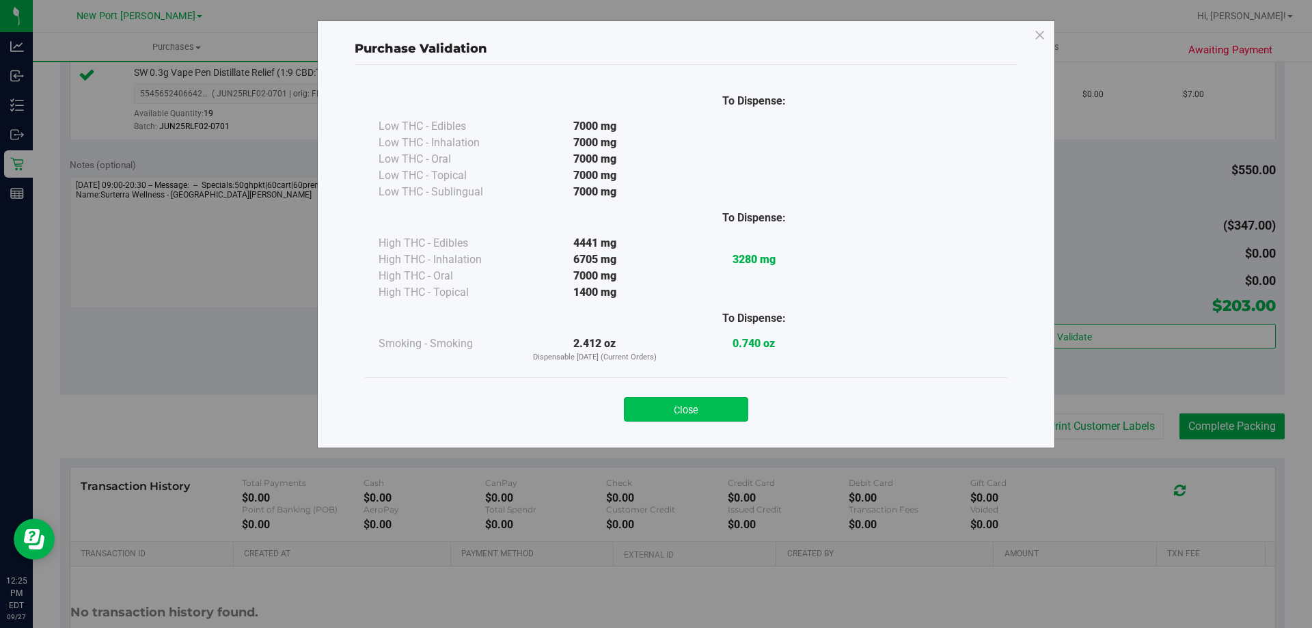
click at [742, 404] on button "Close" at bounding box center [686, 409] width 124 height 25
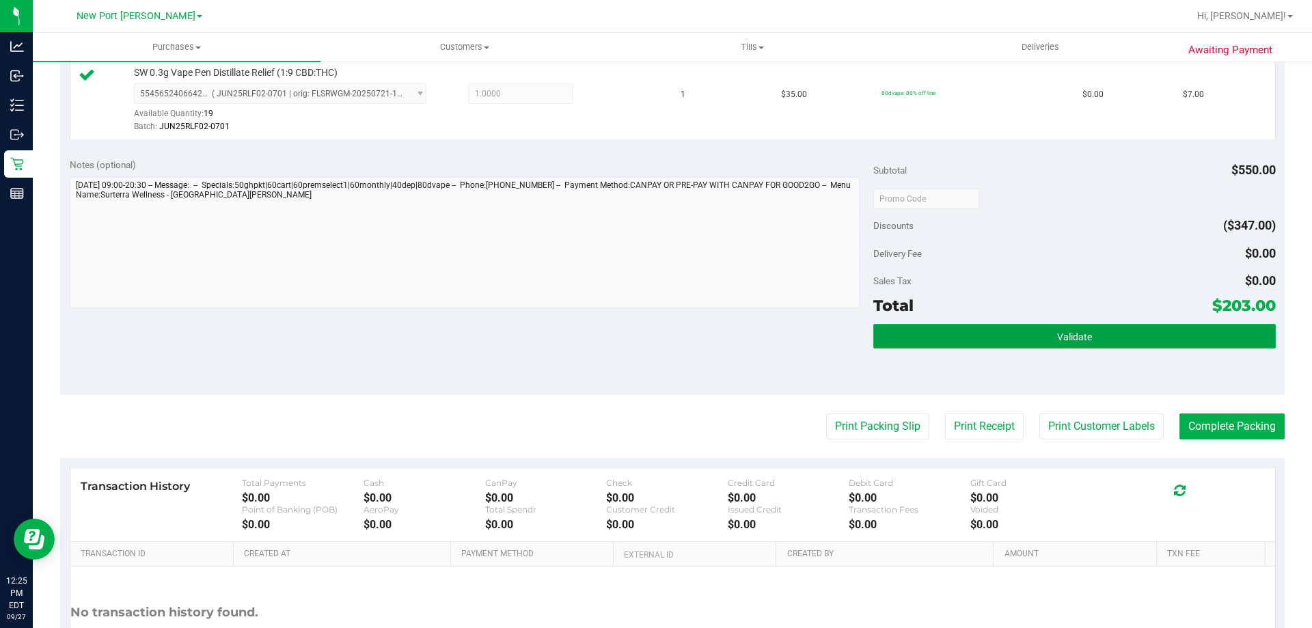
click at [1011, 338] on button "Validate" at bounding box center [1075, 336] width 402 height 25
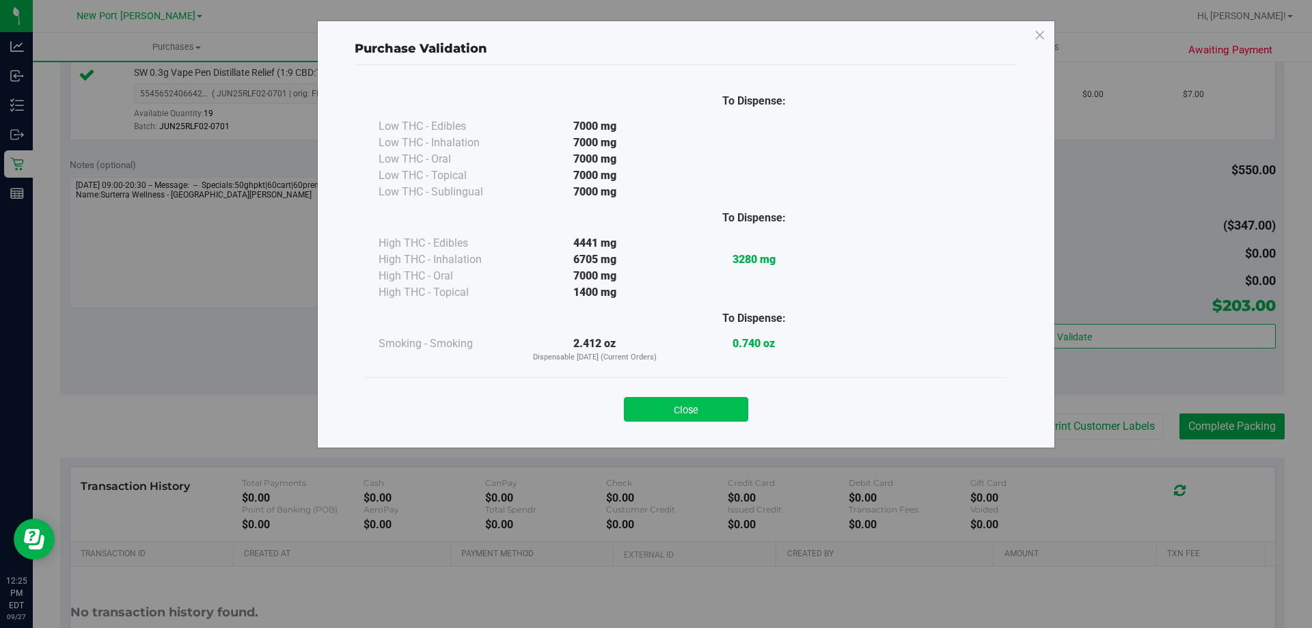
click at [722, 407] on button "Close" at bounding box center [686, 409] width 124 height 25
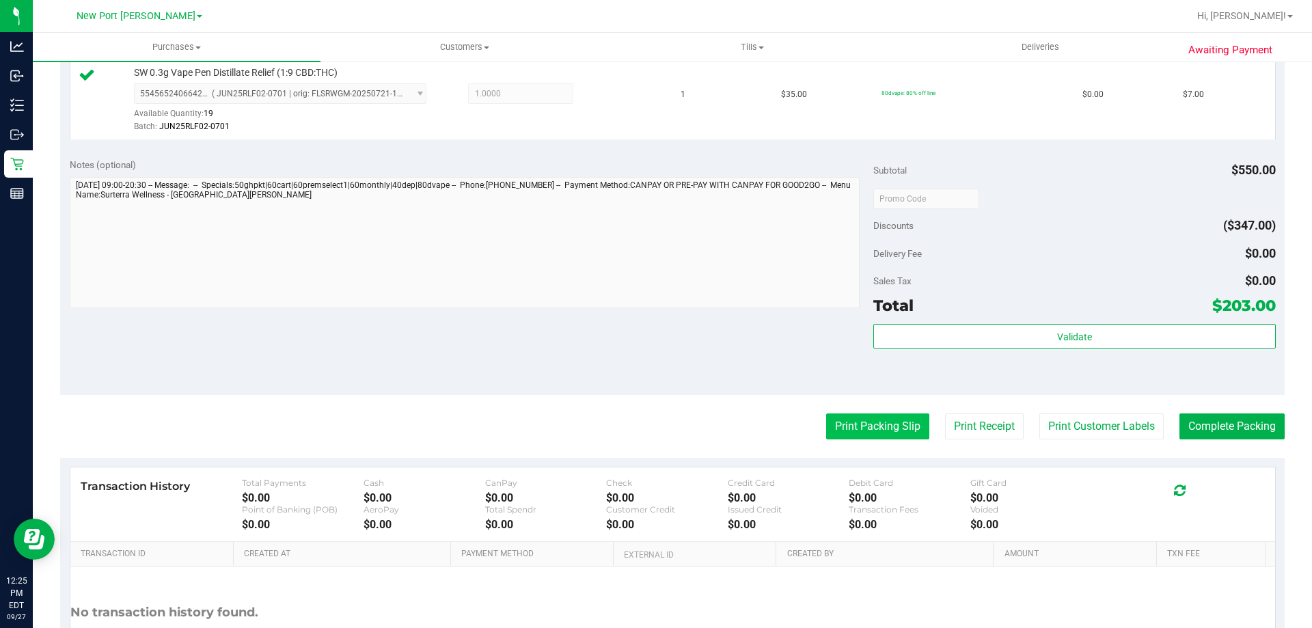
click at [864, 431] on button "Print Packing Slip" at bounding box center [877, 427] width 103 height 26
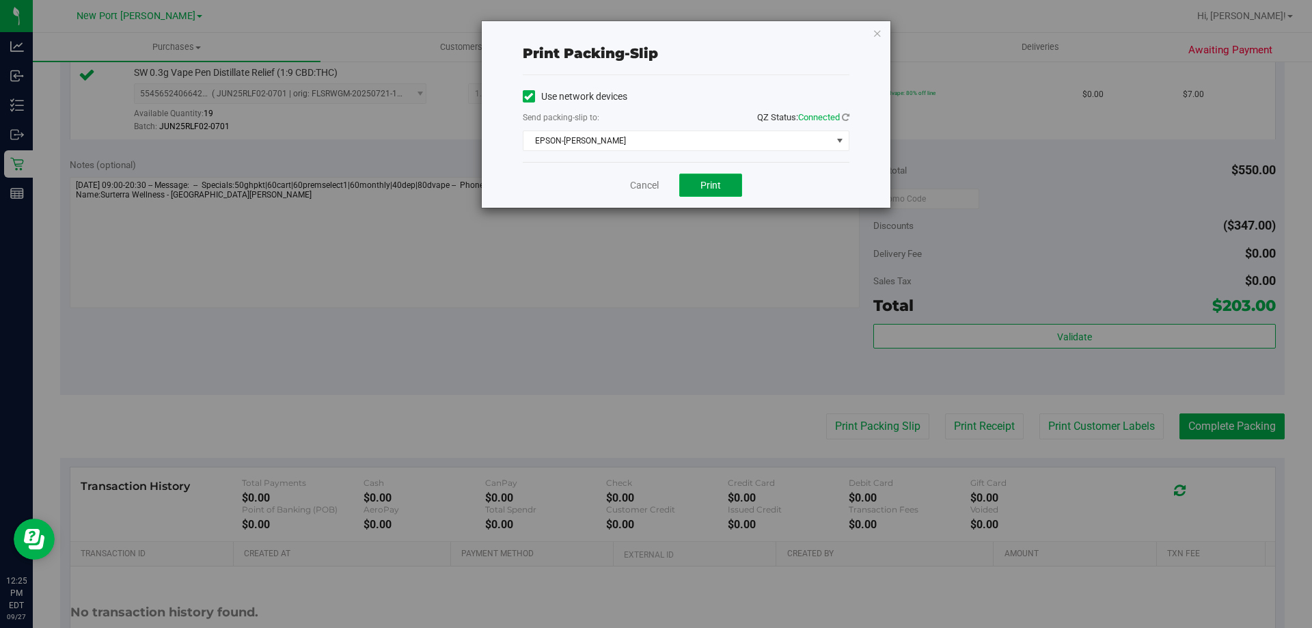
click at [712, 188] on span "Print" at bounding box center [711, 185] width 21 height 11
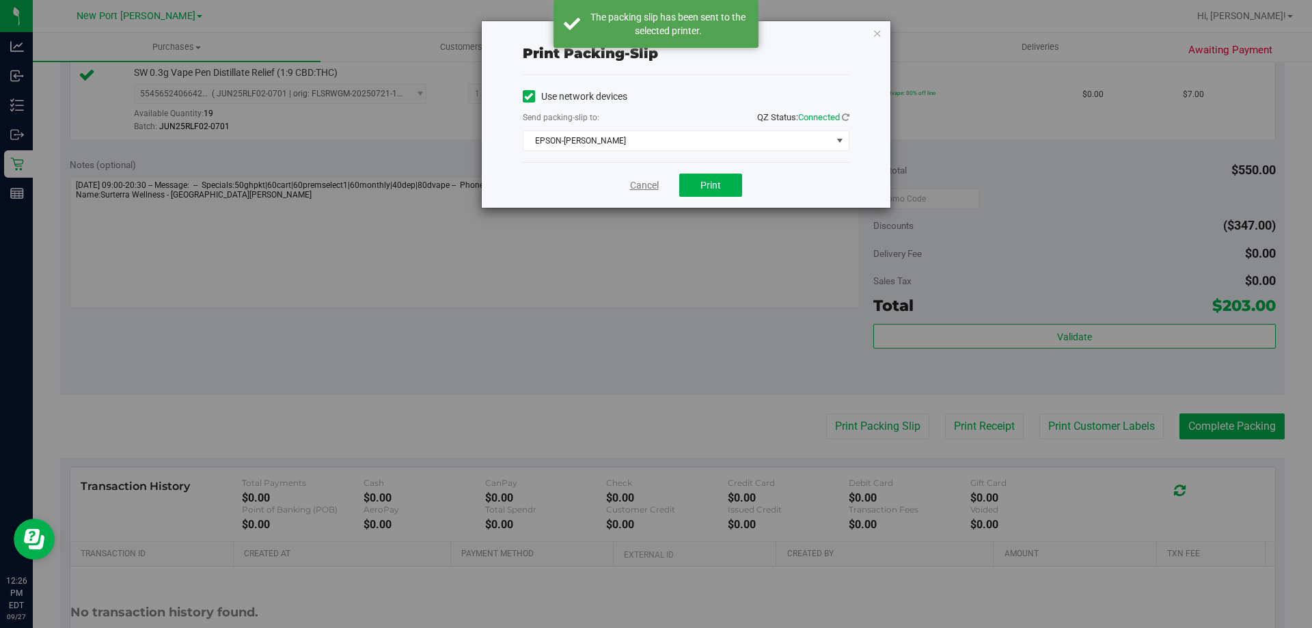
click at [647, 187] on link "Cancel" at bounding box center [644, 185] width 29 height 14
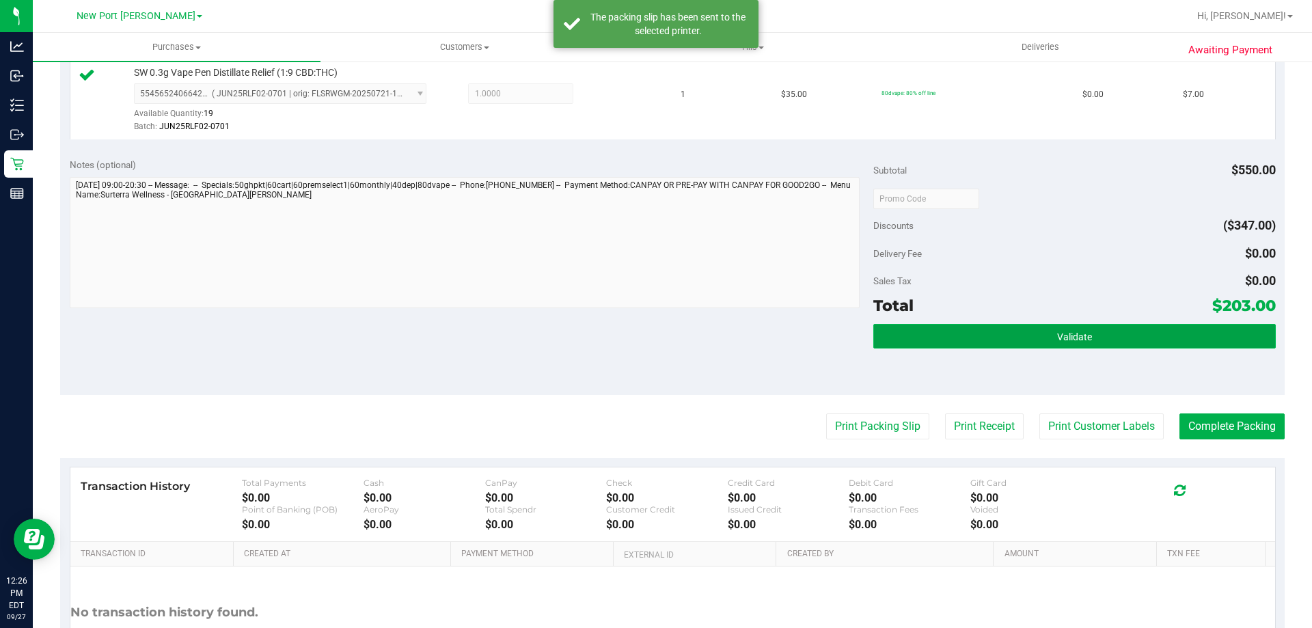
click at [947, 343] on button "Validate" at bounding box center [1075, 336] width 402 height 25
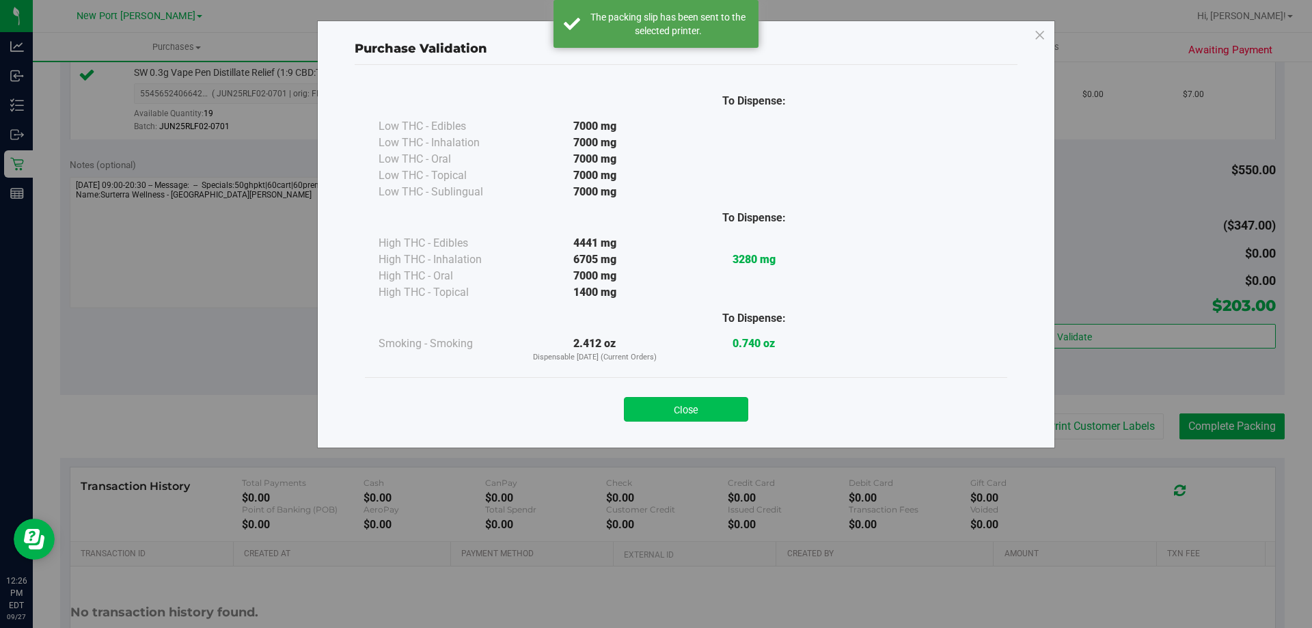
click at [715, 410] on button "Close" at bounding box center [686, 409] width 124 height 25
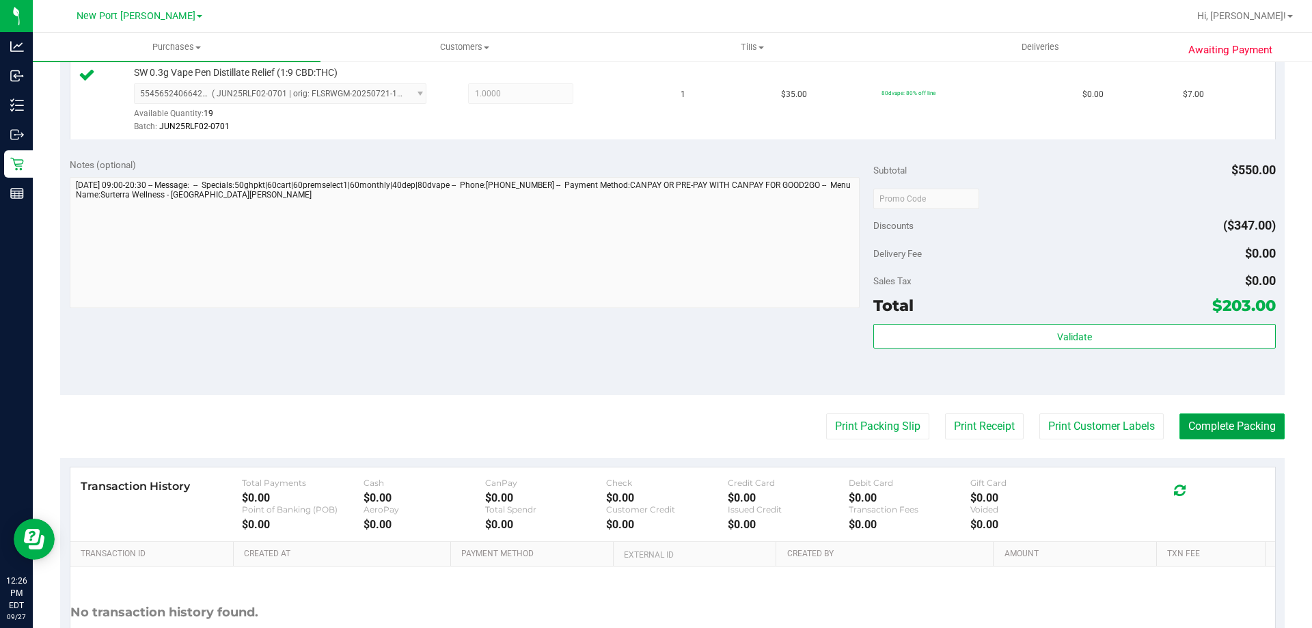
click at [1227, 428] on button "Complete Packing" at bounding box center [1232, 427] width 105 height 26
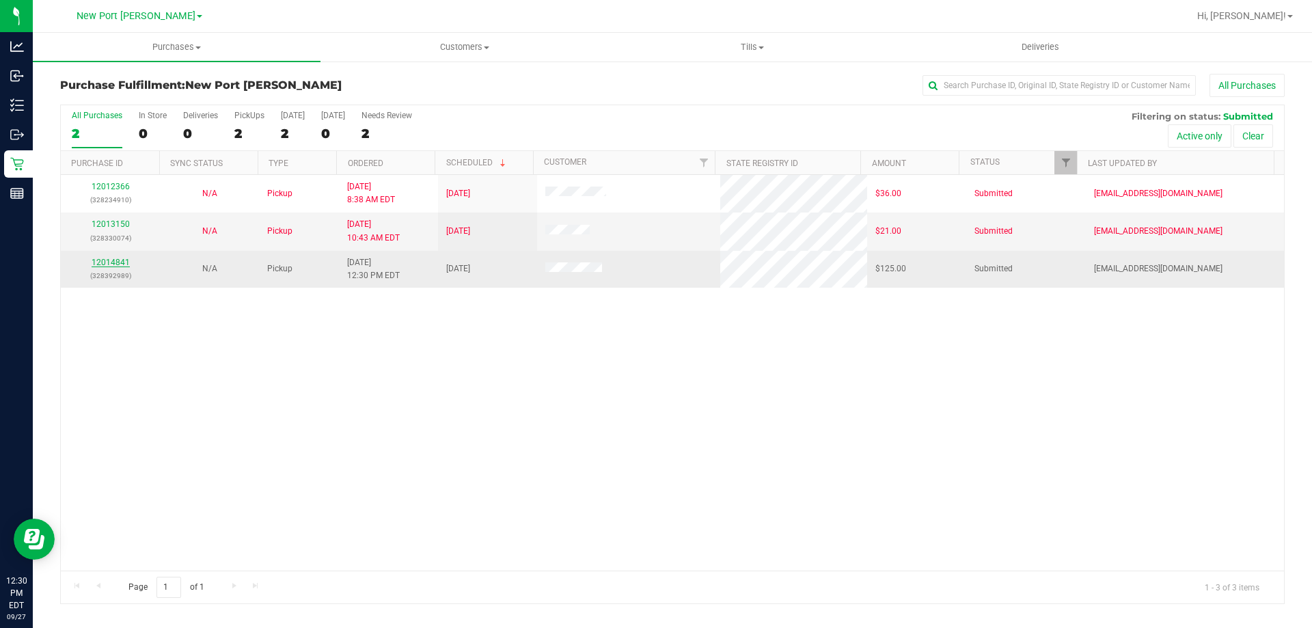
click at [109, 262] on link "12014841" at bounding box center [111, 263] width 38 height 10
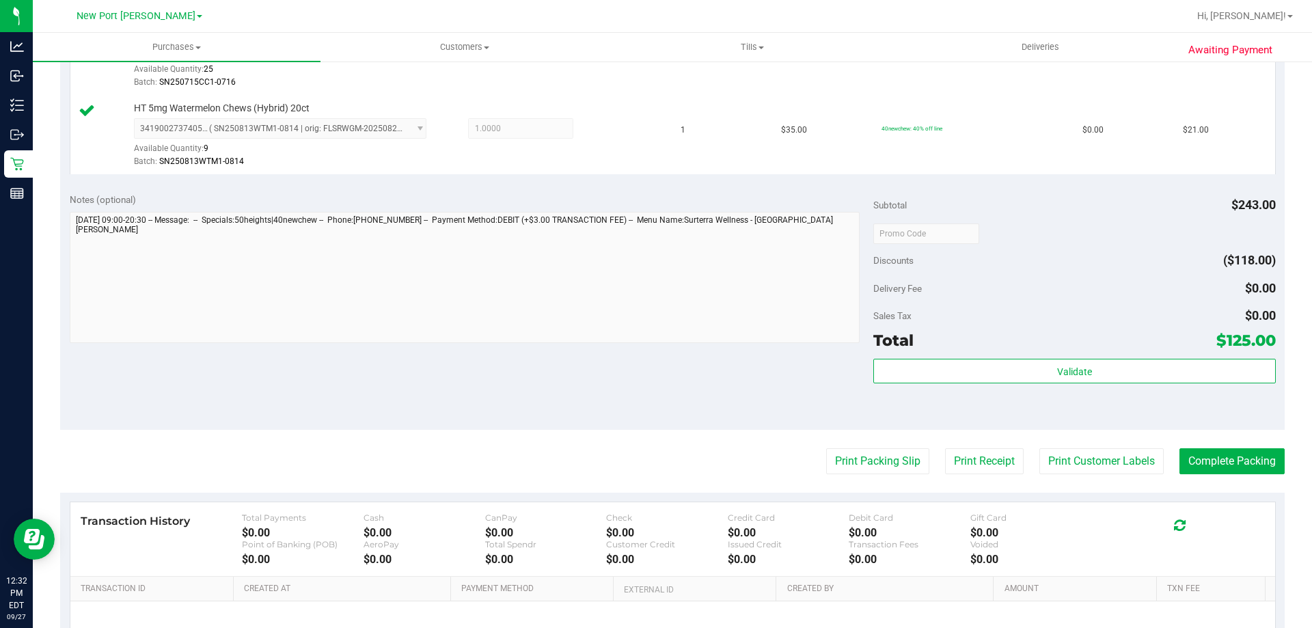
scroll to position [547, 0]
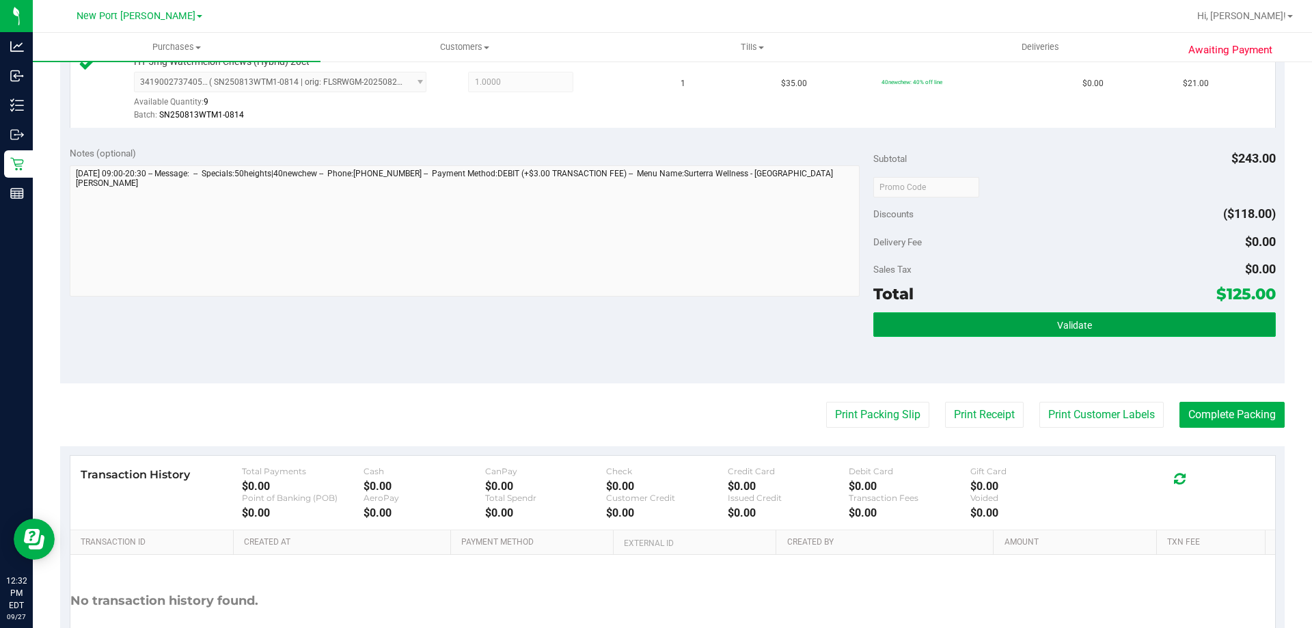
click at [1057, 325] on span "Validate" at bounding box center [1074, 325] width 35 height 11
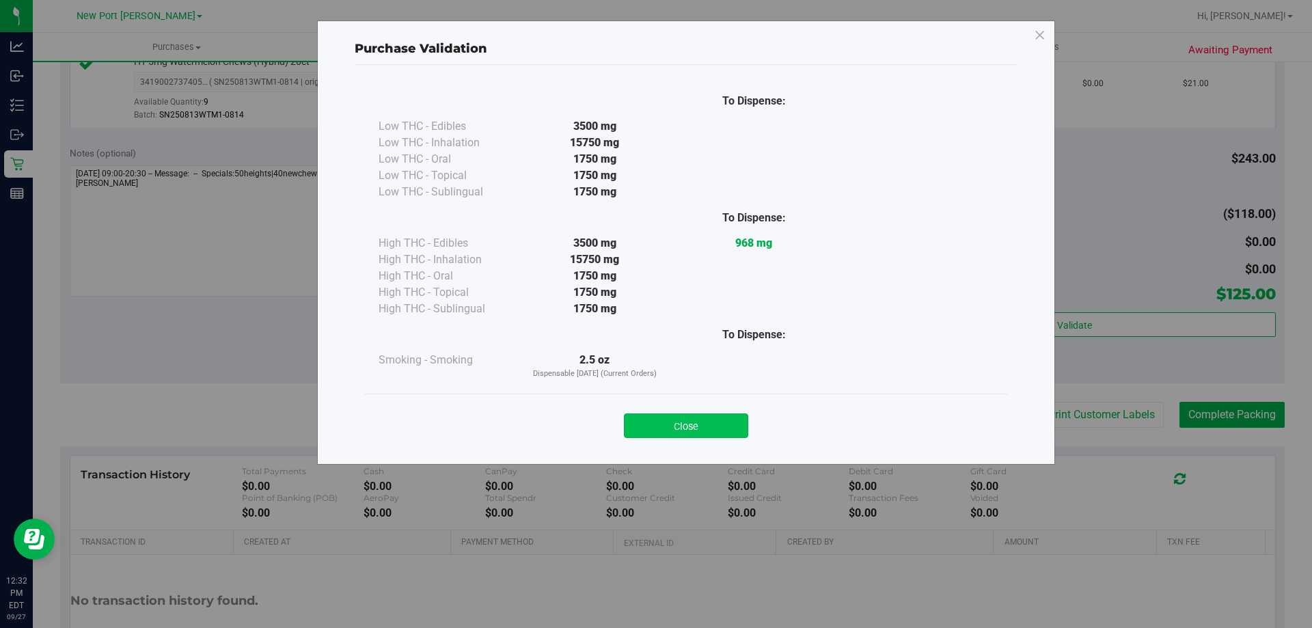
click at [655, 426] on button "Close" at bounding box center [686, 426] width 124 height 25
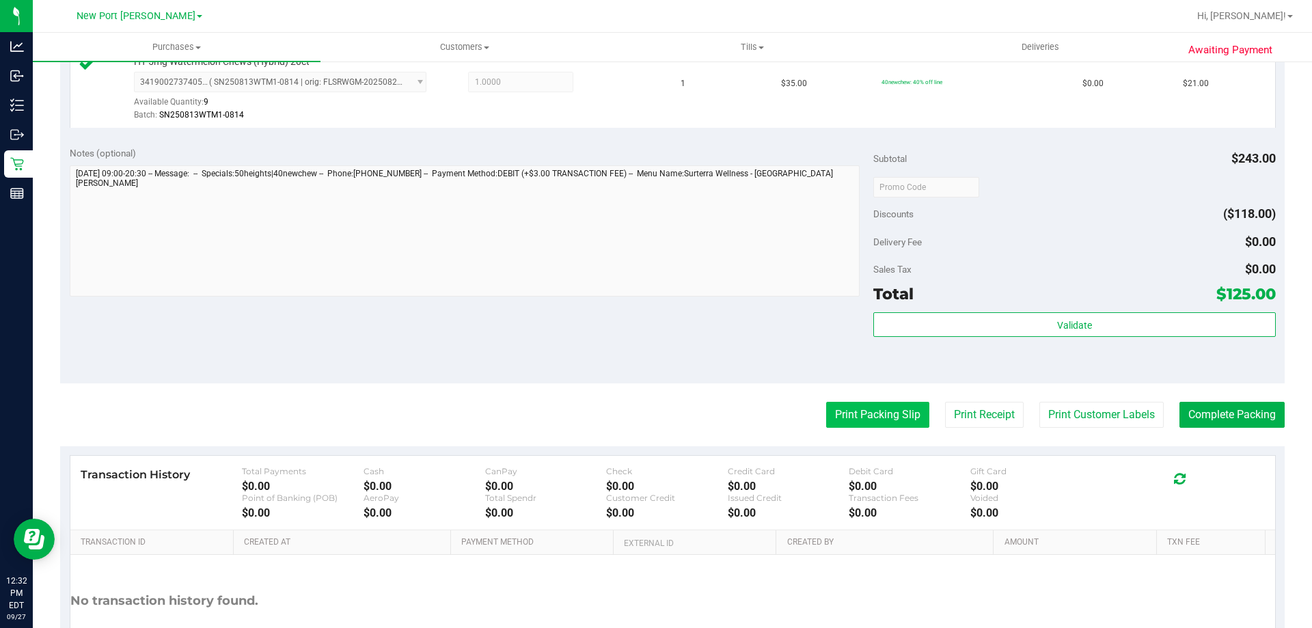
click at [867, 414] on button "Print Packing Slip" at bounding box center [877, 415] width 103 height 26
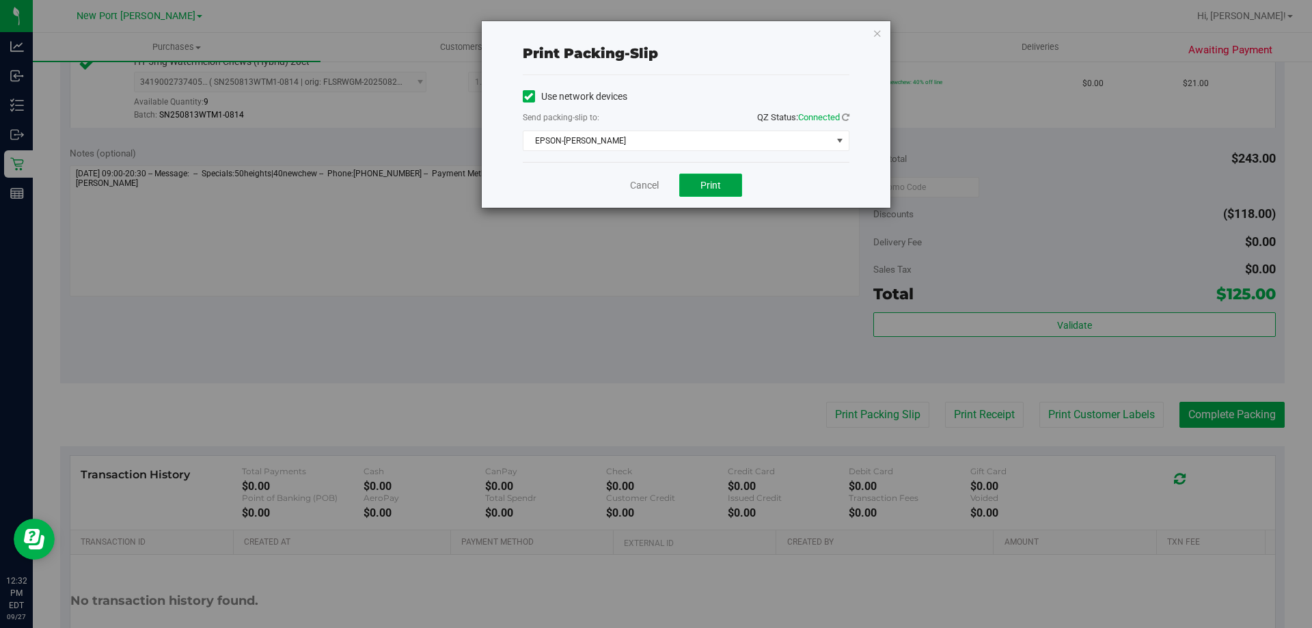
click at [715, 191] on button "Print" at bounding box center [710, 185] width 63 height 23
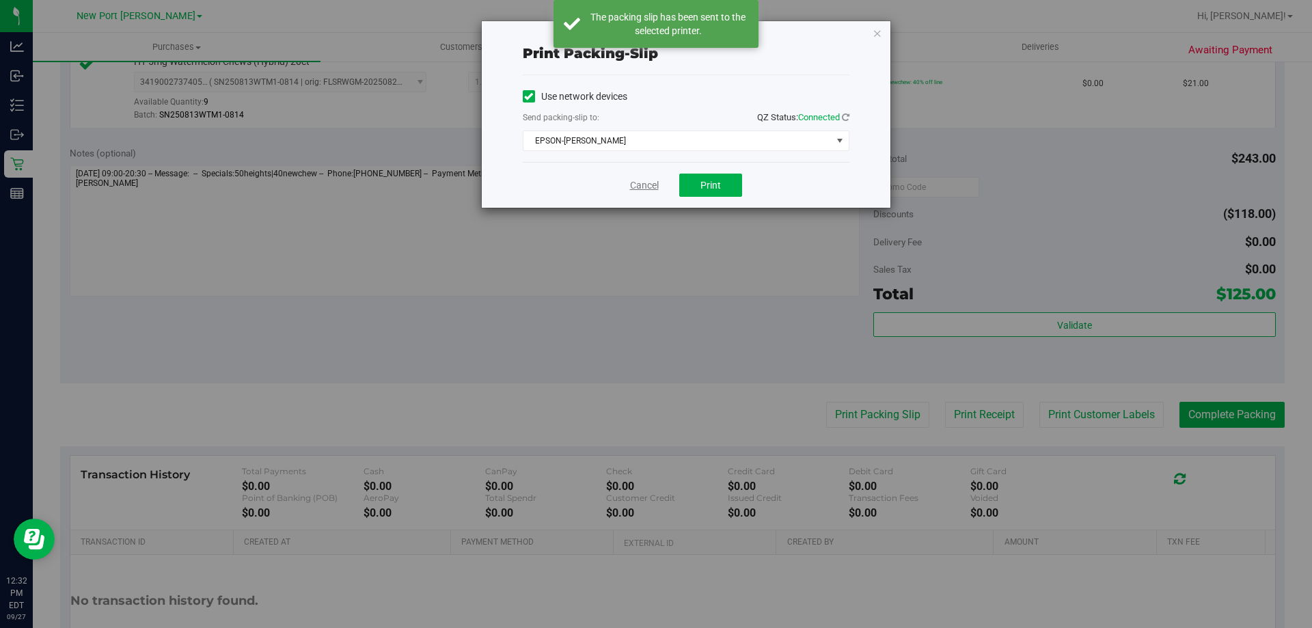
click at [647, 188] on link "Cancel" at bounding box center [644, 185] width 29 height 14
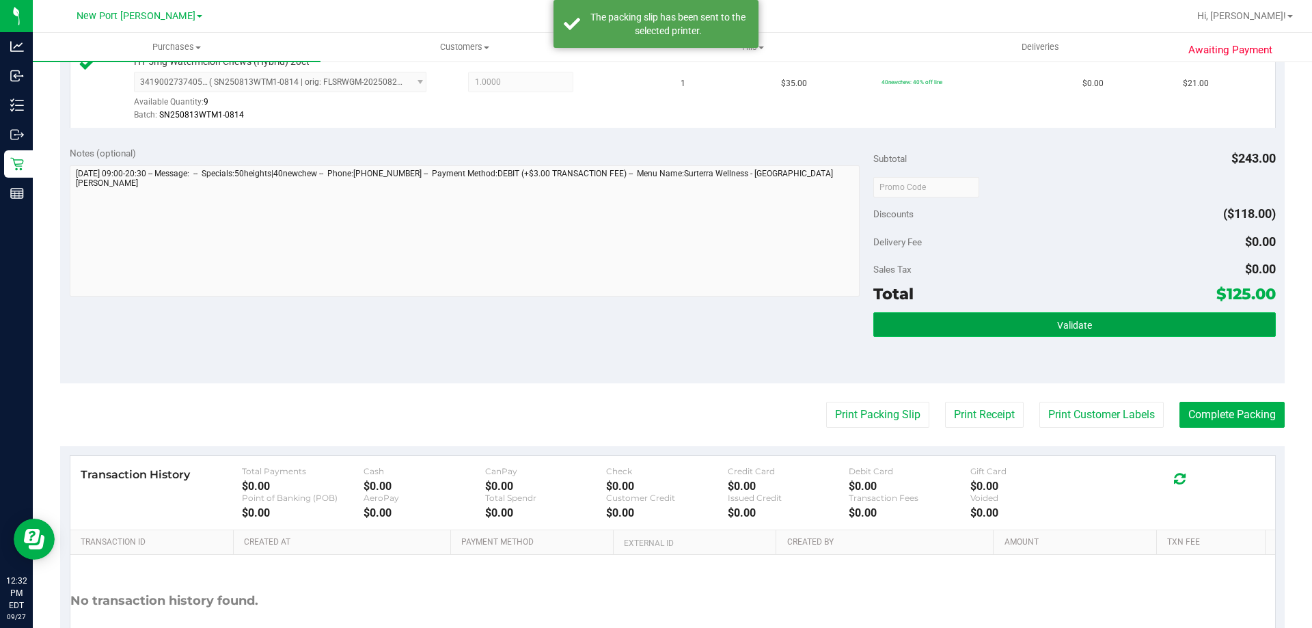
click at [953, 312] on button "Validate" at bounding box center [1075, 324] width 402 height 25
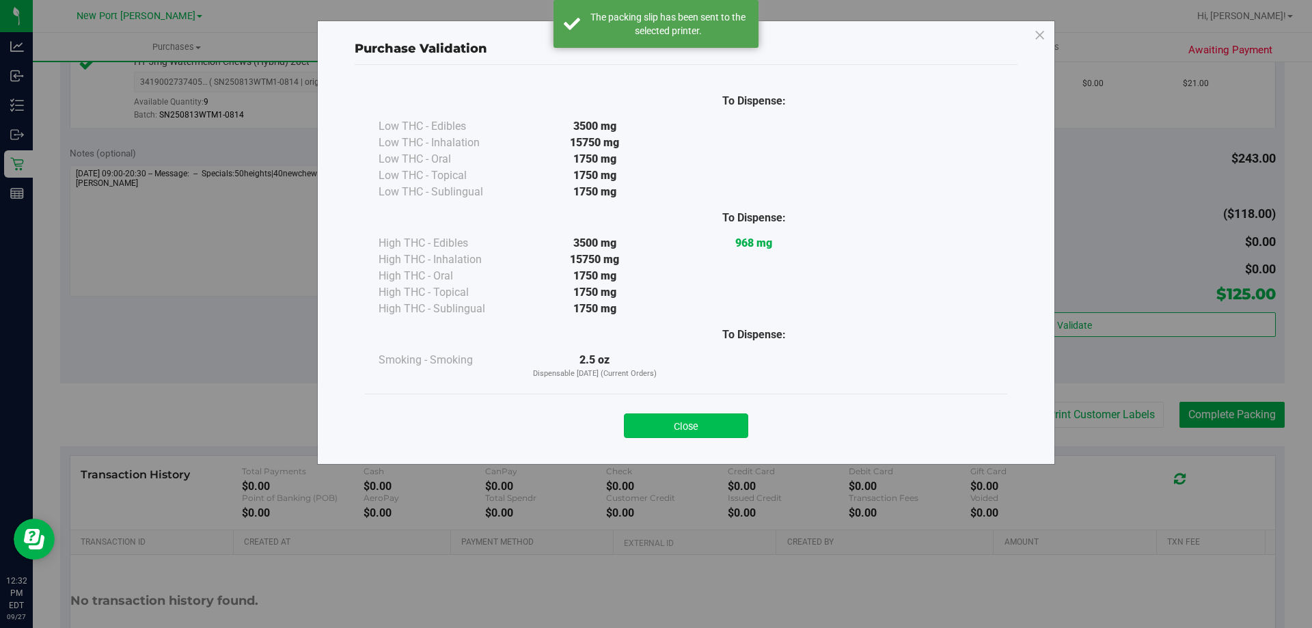
click at [733, 420] on button "Close" at bounding box center [686, 426] width 124 height 25
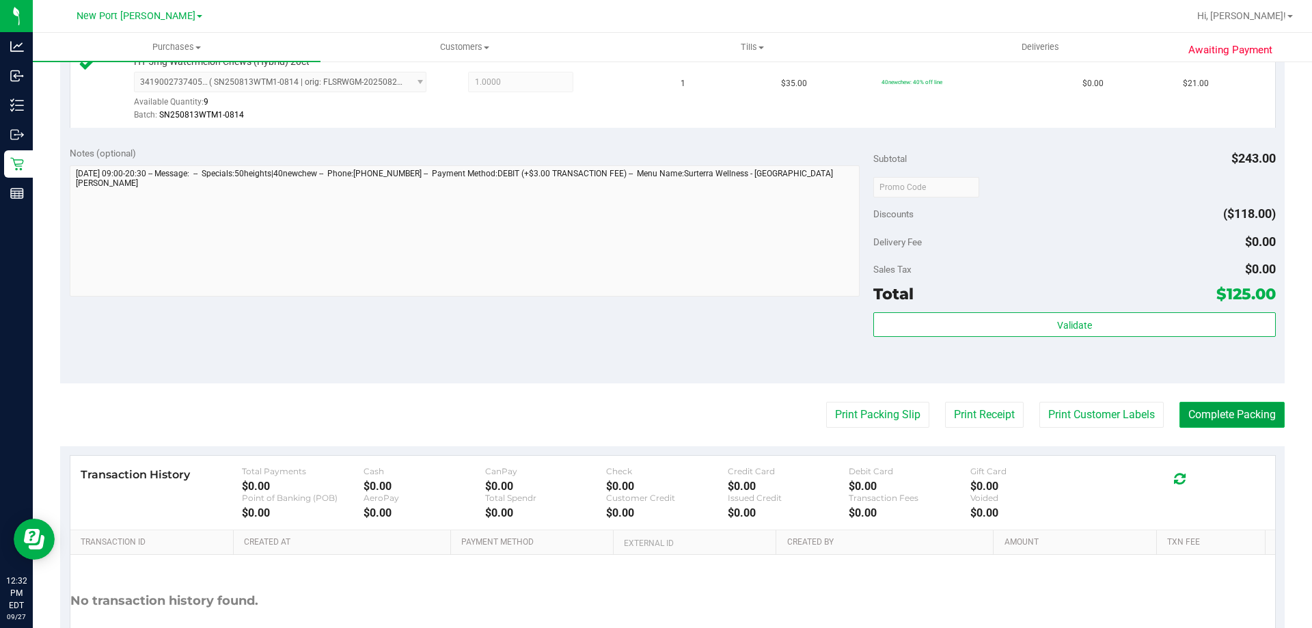
click at [1233, 411] on button "Complete Packing" at bounding box center [1232, 415] width 105 height 26
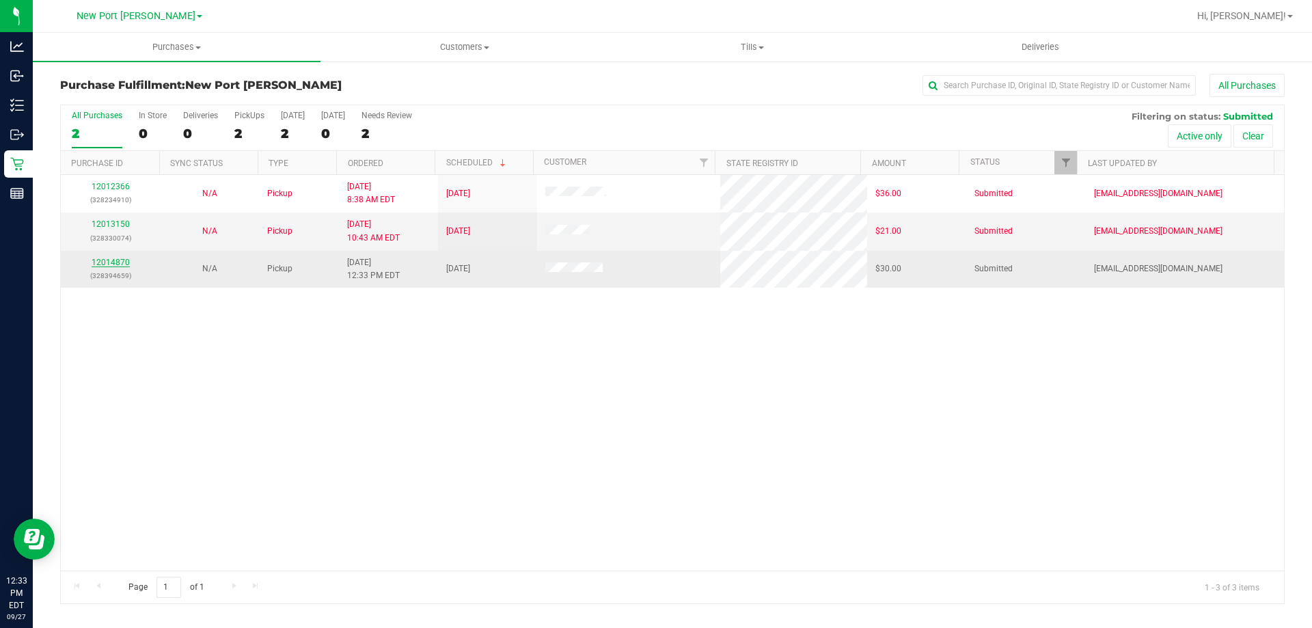
click at [110, 264] on link "12014870" at bounding box center [111, 263] width 38 height 10
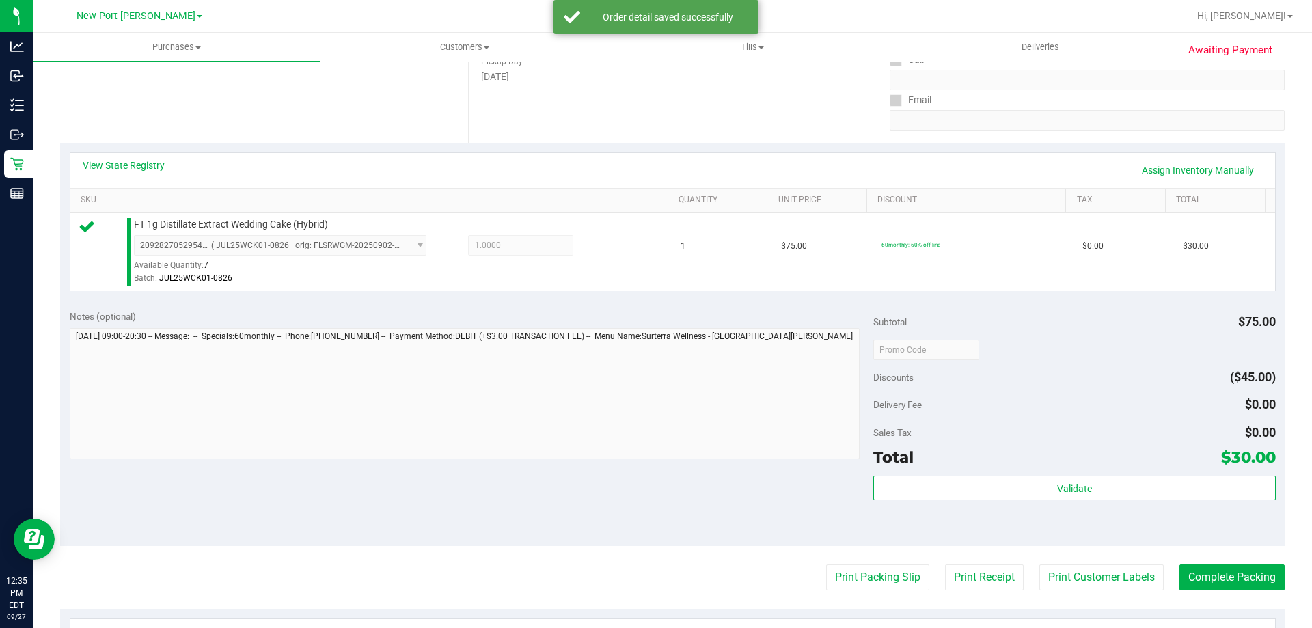
scroll to position [342, 0]
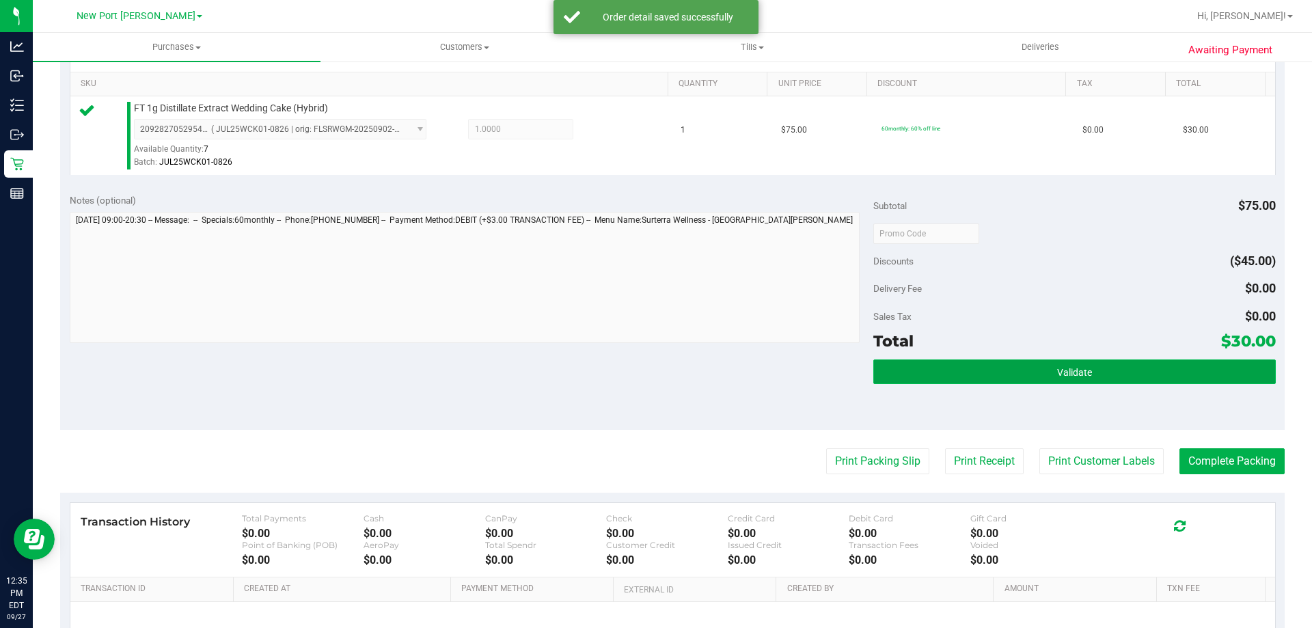
click at [1065, 376] on span "Validate" at bounding box center [1074, 372] width 35 height 11
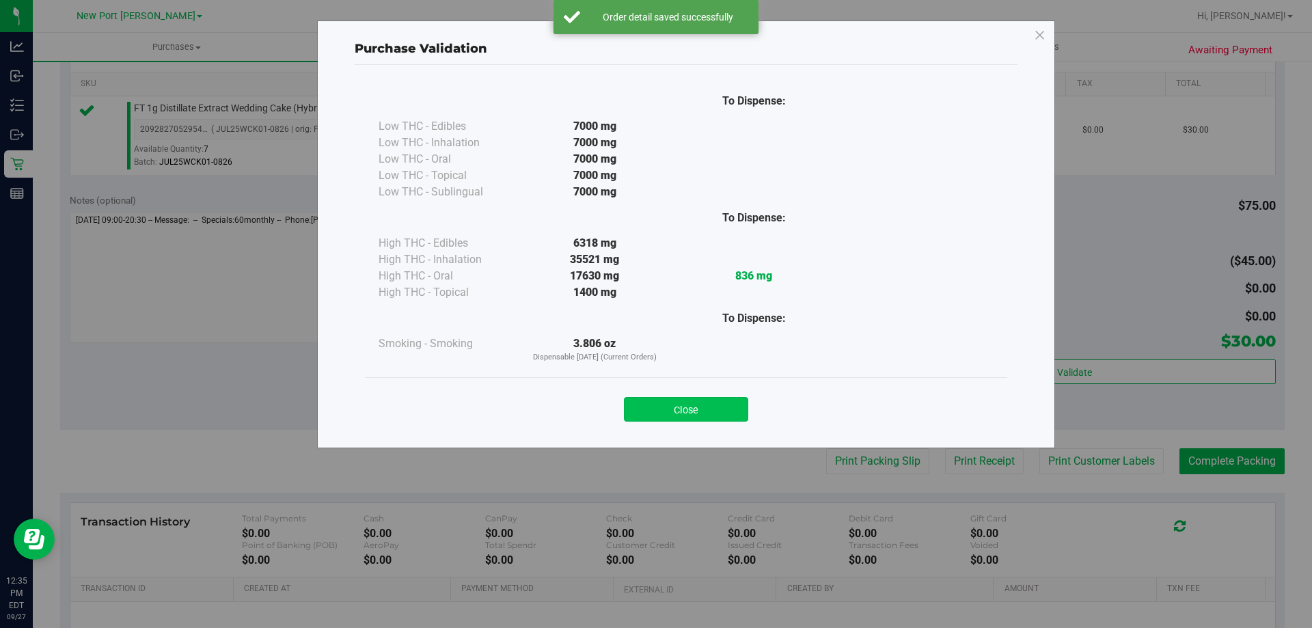
click at [731, 407] on button "Close" at bounding box center [686, 409] width 124 height 25
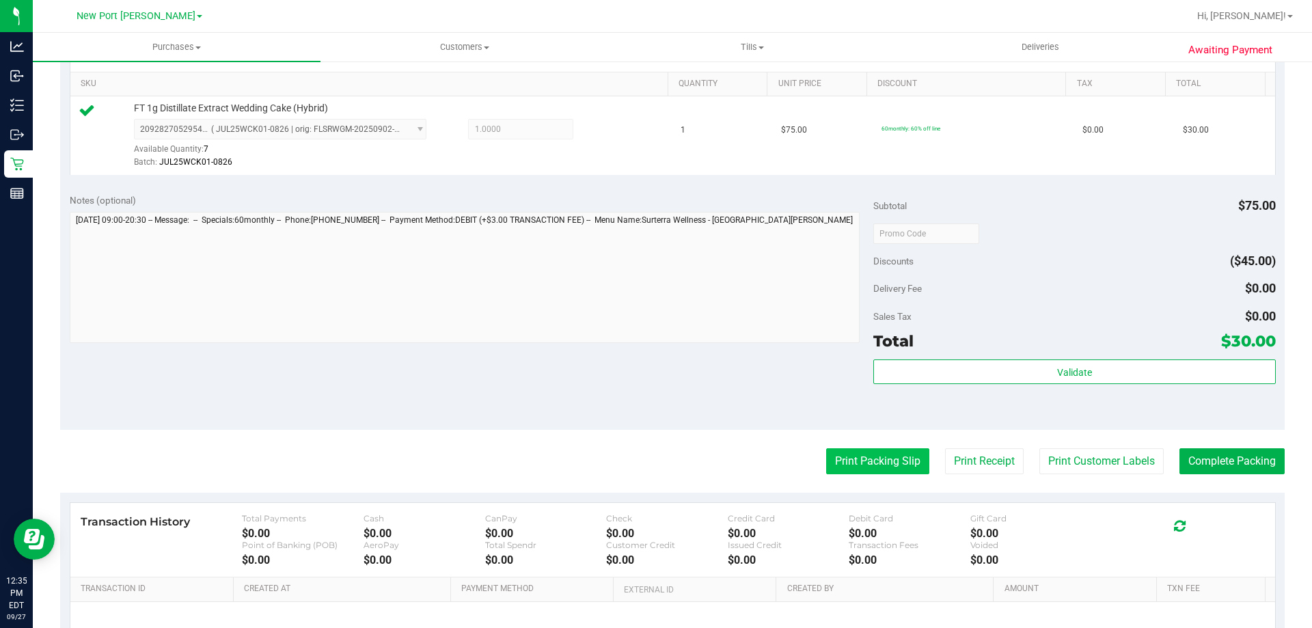
click at [850, 464] on button "Print Packing Slip" at bounding box center [877, 461] width 103 height 26
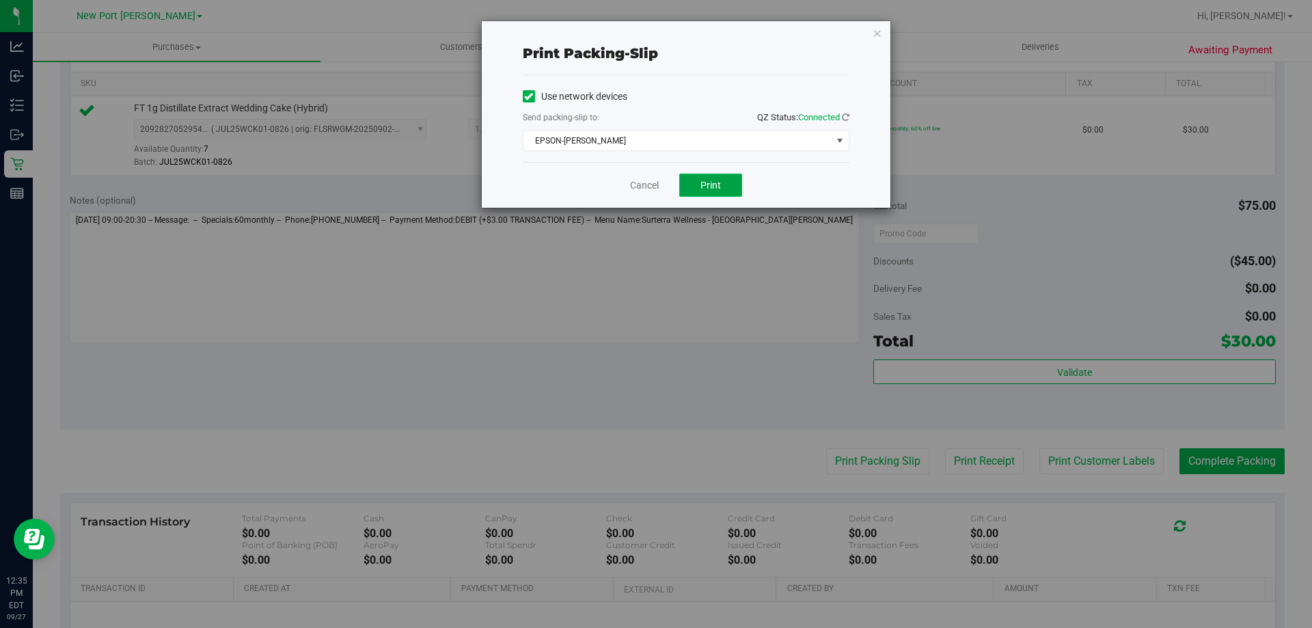
click at [731, 177] on button "Print" at bounding box center [710, 185] width 63 height 23
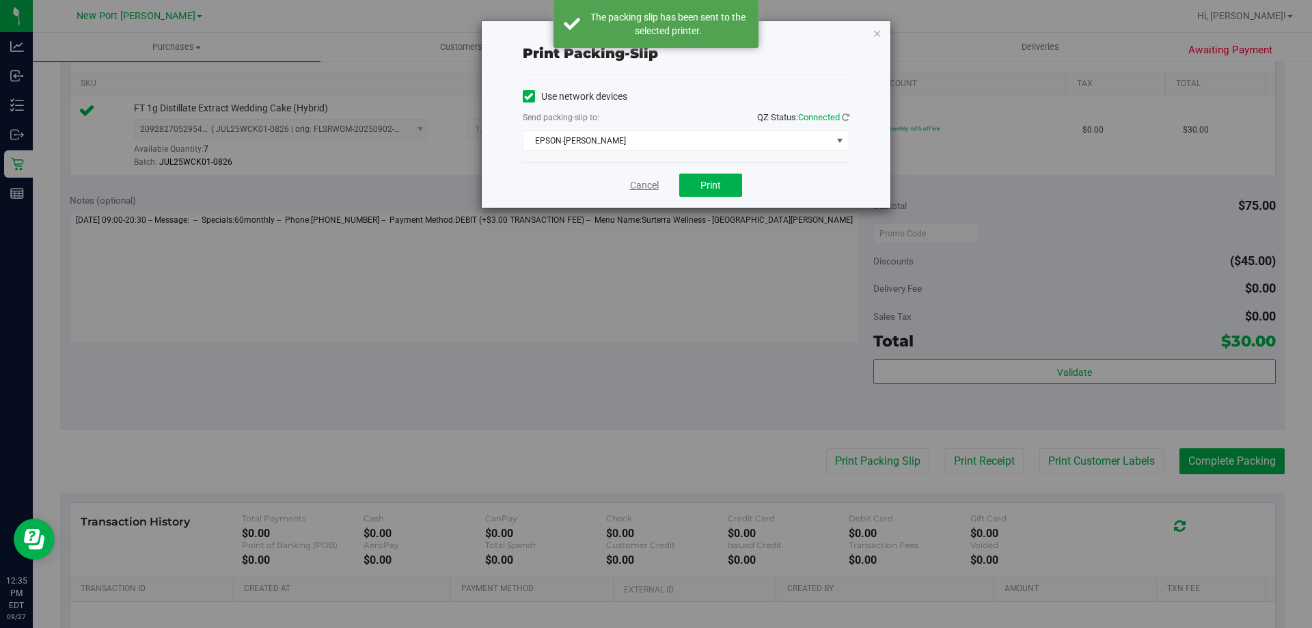
click at [647, 184] on link "Cancel" at bounding box center [644, 185] width 29 height 14
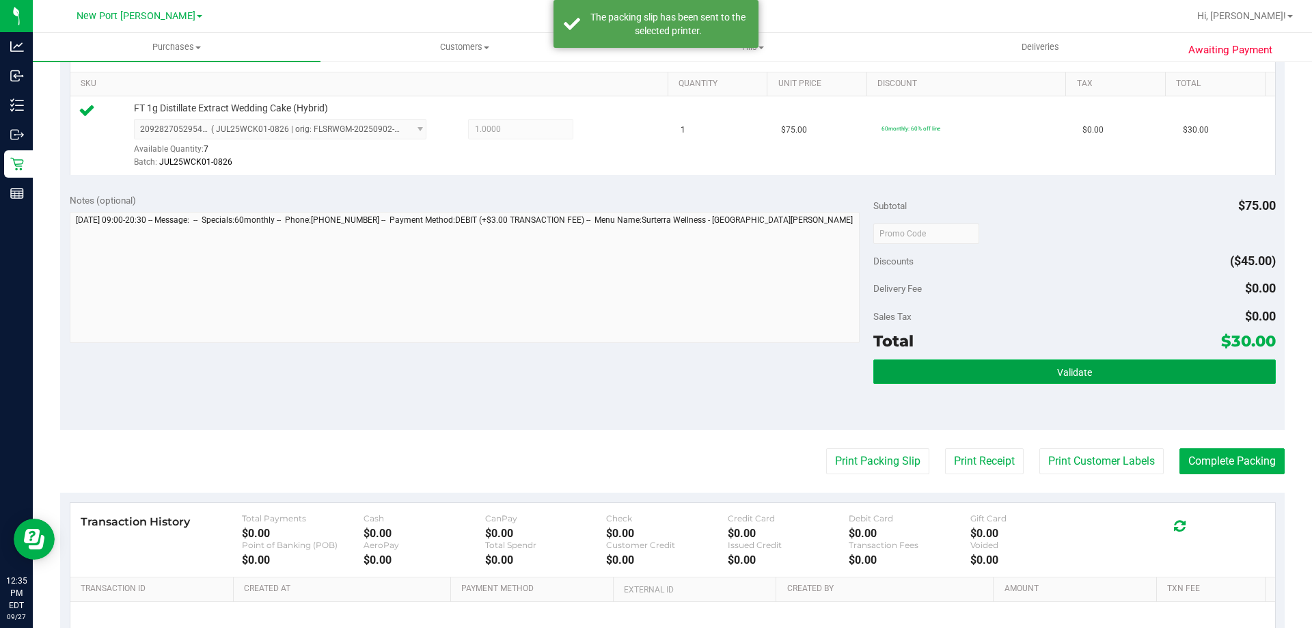
click at [1074, 367] on span "Validate" at bounding box center [1074, 372] width 35 height 11
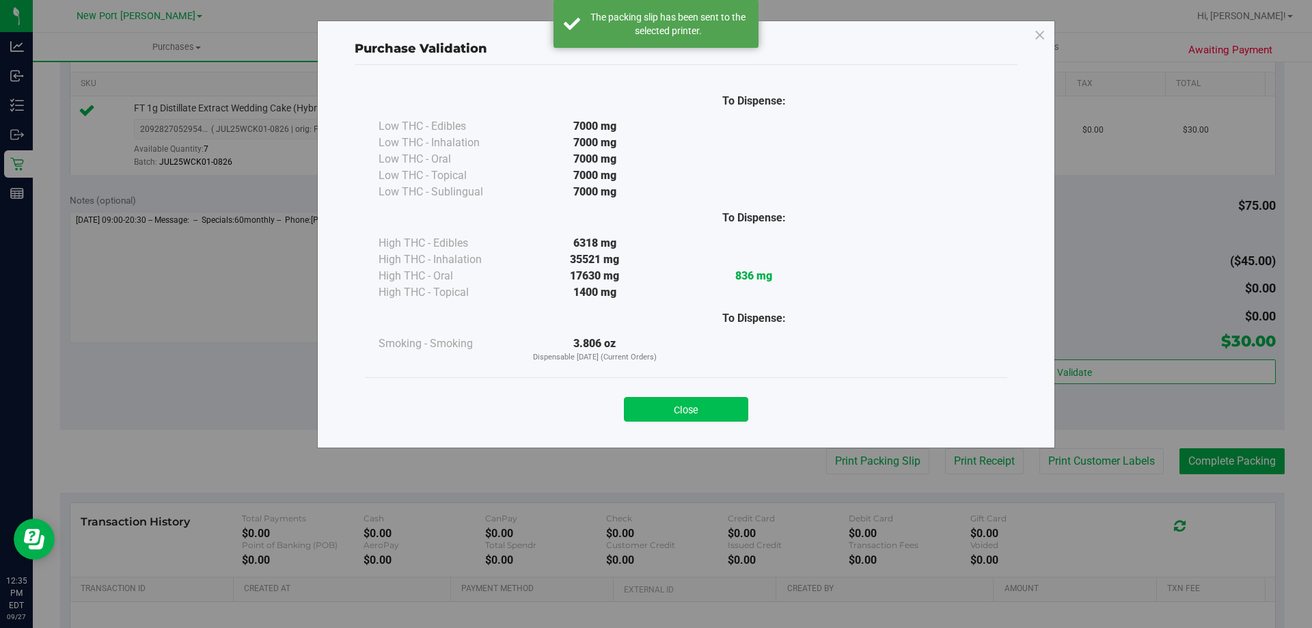
click at [662, 416] on button "Close" at bounding box center [686, 409] width 124 height 25
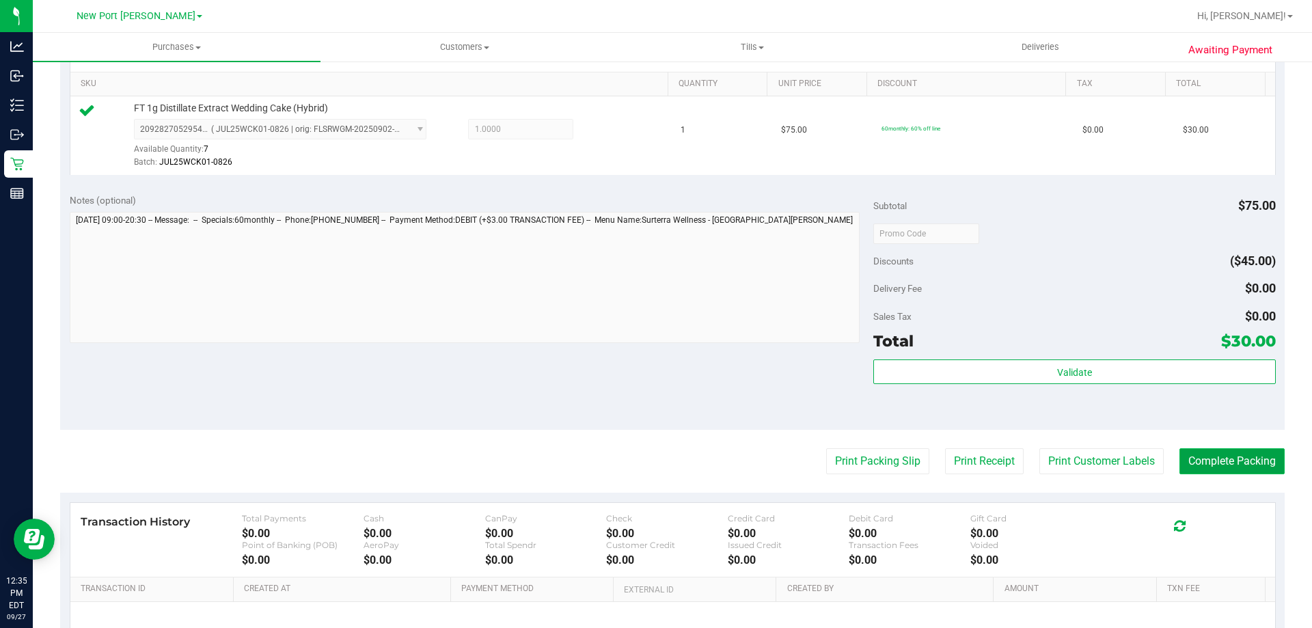
click at [1200, 462] on button "Complete Packing" at bounding box center [1232, 461] width 105 height 26
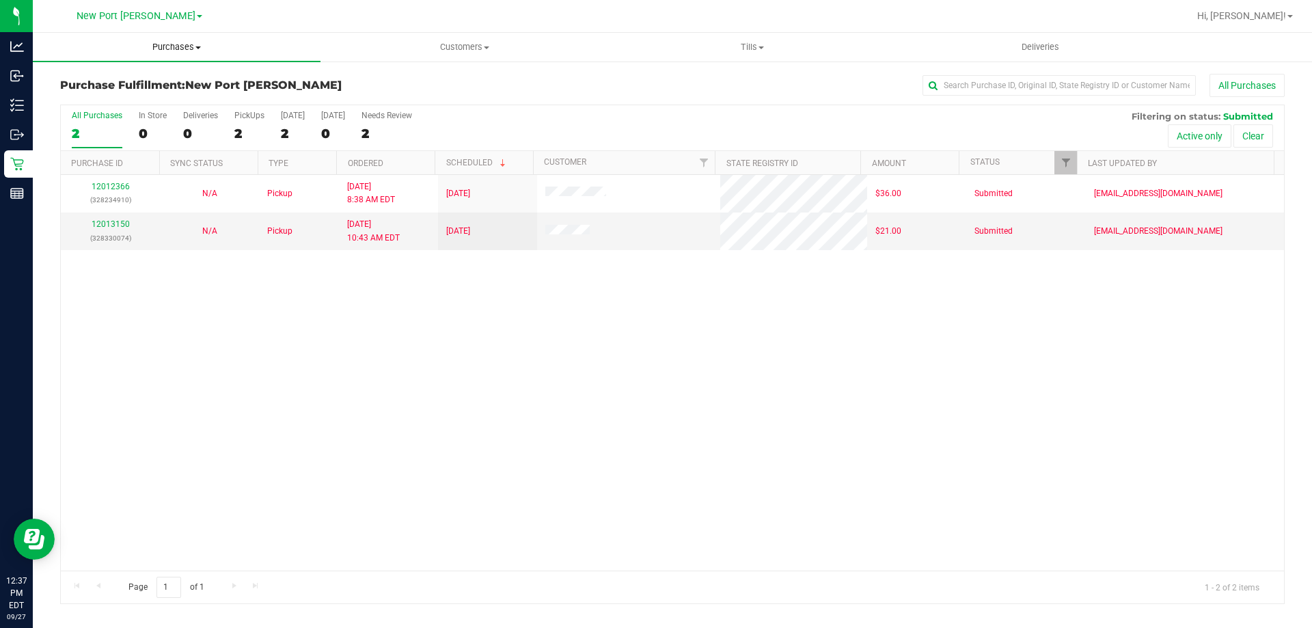
click at [169, 46] on span "Purchases" at bounding box center [177, 47] width 288 height 12
click at [142, 94] on li "Fulfillment" at bounding box center [177, 99] width 288 height 16
click at [189, 49] on span "Purchases" at bounding box center [177, 47] width 288 height 12
click at [164, 98] on li "Fulfillment" at bounding box center [177, 99] width 288 height 16
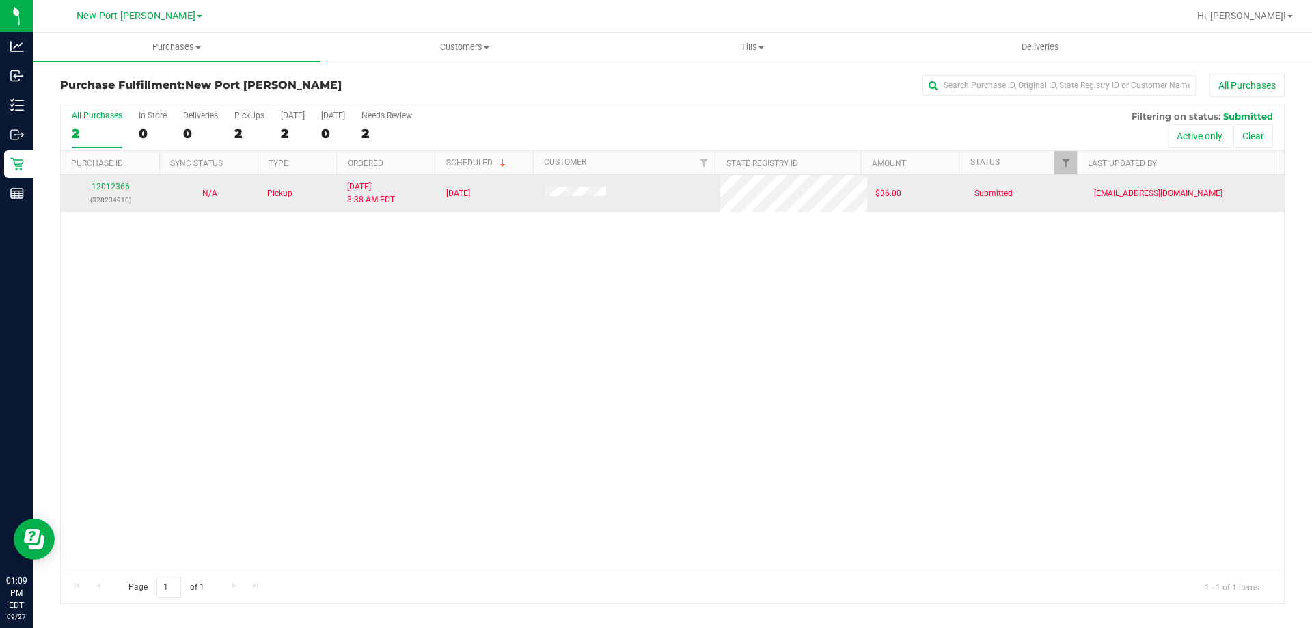
click at [105, 183] on link "12012366" at bounding box center [111, 187] width 38 height 10
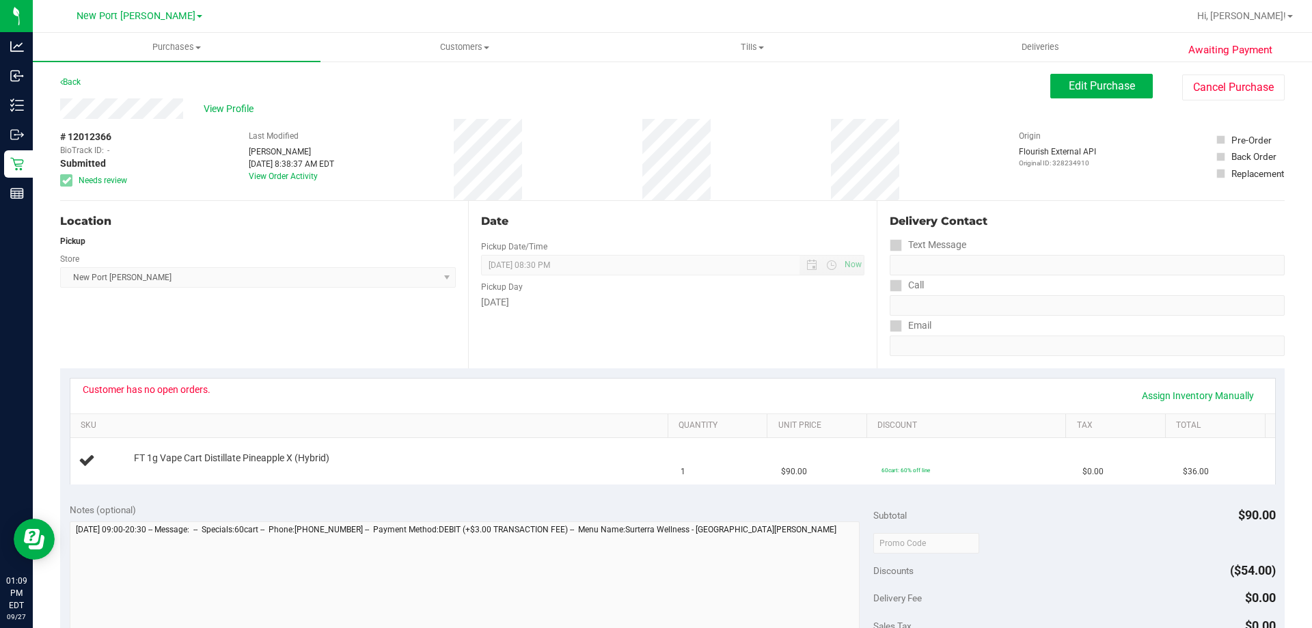
click at [66, 76] on div "Back" at bounding box center [70, 82] width 21 height 16
click at [66, 83] on link "Back" at bounding box center [70, 82] width 21 height 10
